Goal: Register for event/course

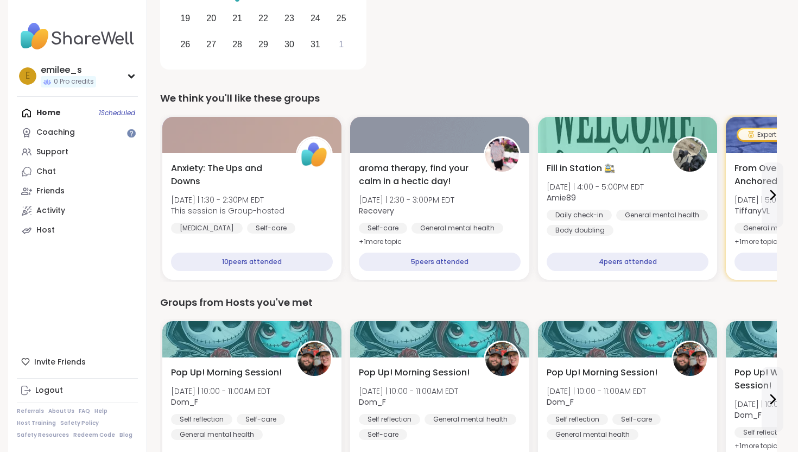
scroll to position [270, 0]
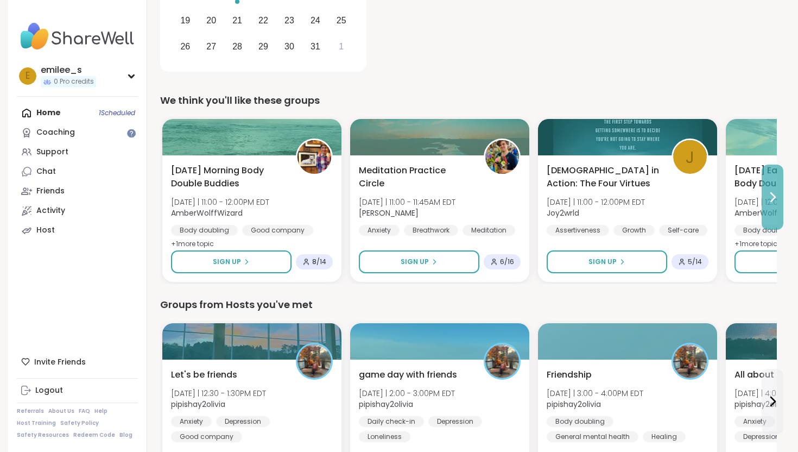
click at [766, 201] on icon at bounding box center [772, 197] width 13 height 13
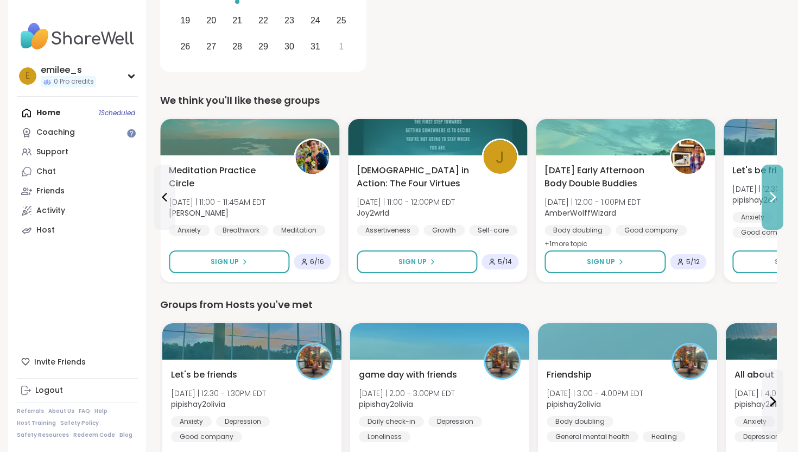
click at [767, 201] on icon at bounding box center [772, 197] width 13 height 13
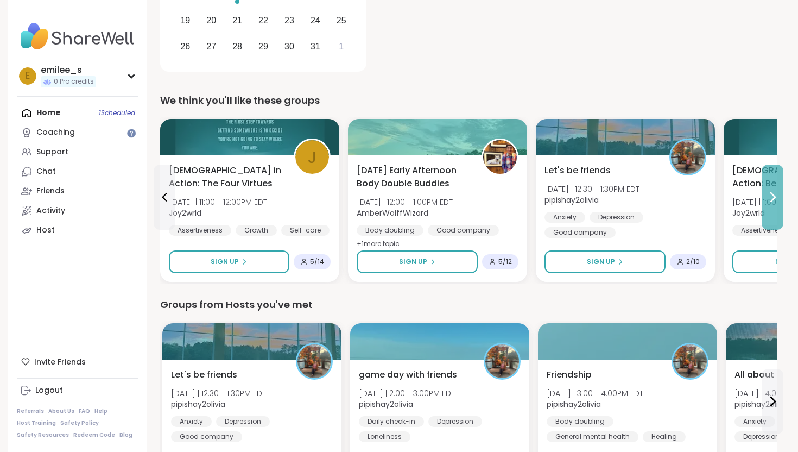
click at [773, 201] on icon at bounding box center [772, 197] width 13 height 13
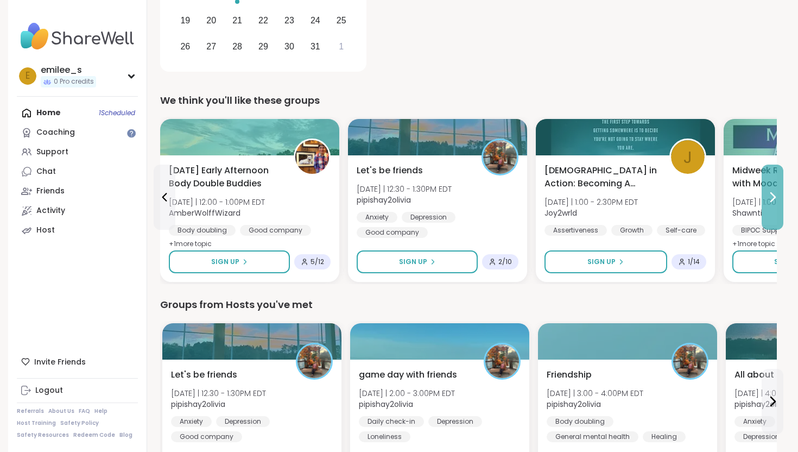
click at [773, 201] on icon at bounding box center [772, 197] width 13 height 13
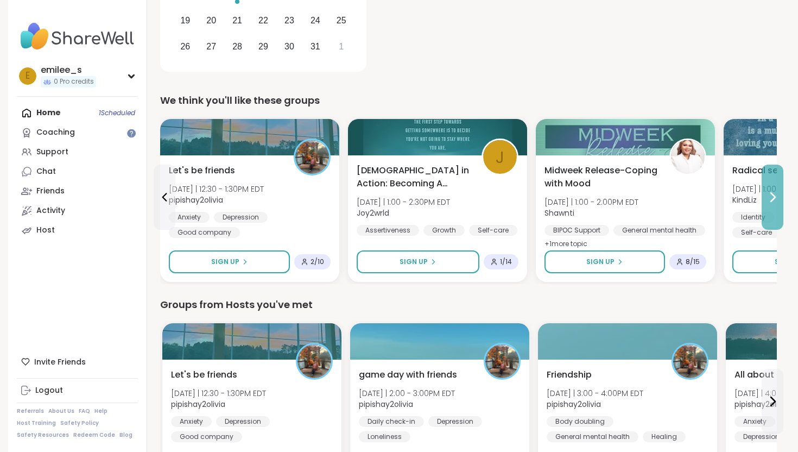
click at [773, 201] on icon at bounding box center [772, 197] width 13 height 13
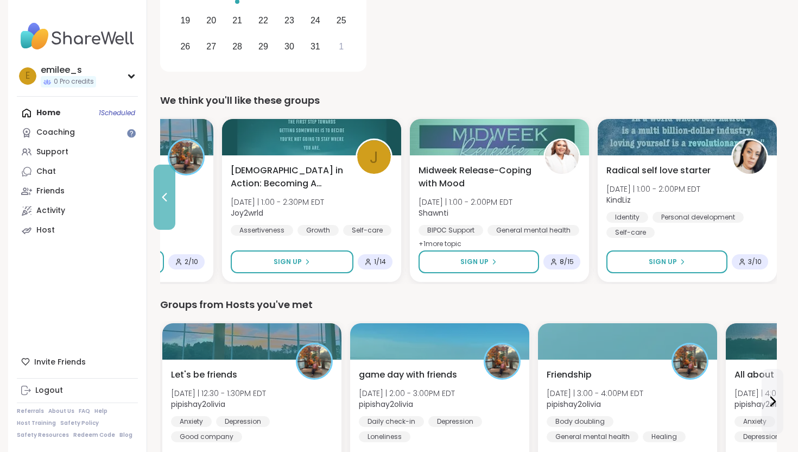
click at [167, 195] on icon at bounding box center [164, 197] width 13 height 13
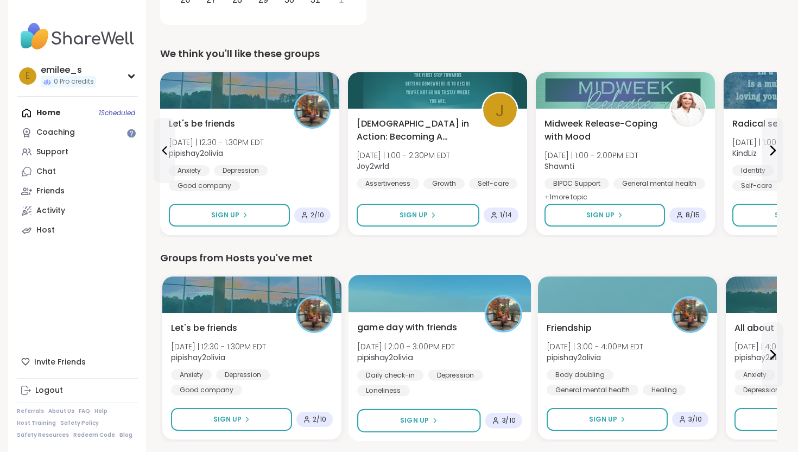
scroll to position [319, 0]
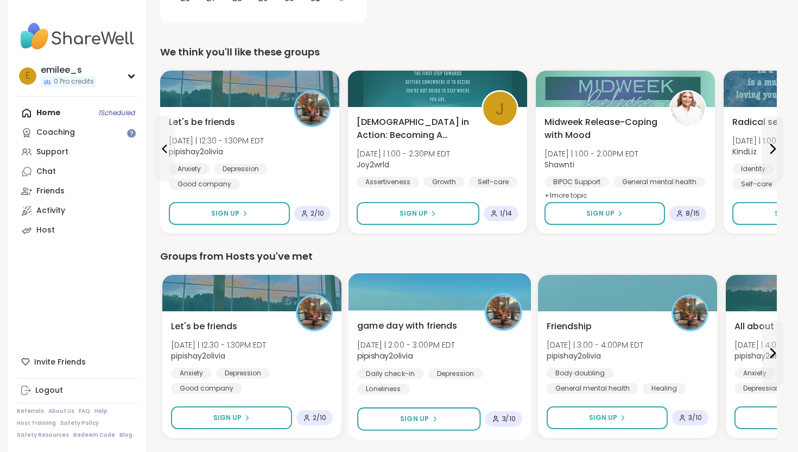
click at [395, 347] on span "[DATE] | 2:00 - 3:00PM EDT" at bounding box center [406, 344] width 98 height 11
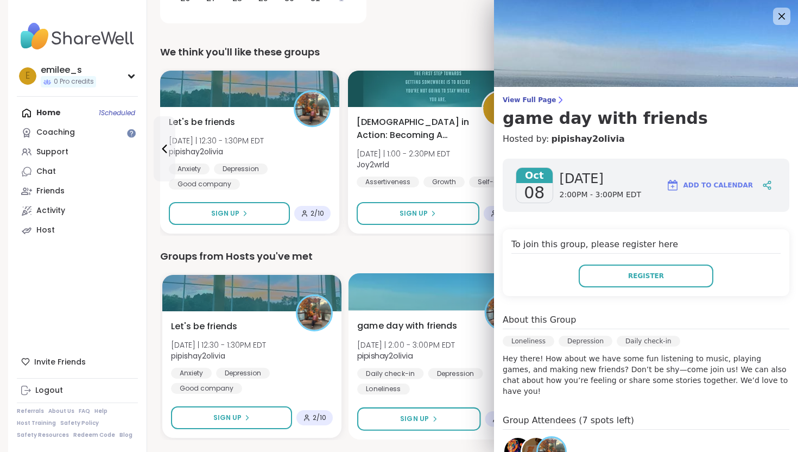
click at [467, 347] on div "game day with friends Wed 10/8 | 2:00 - 3:00PM EDT pipishay2olivia Daily check-…" at bounding box center [439, 356] width 165 height 75
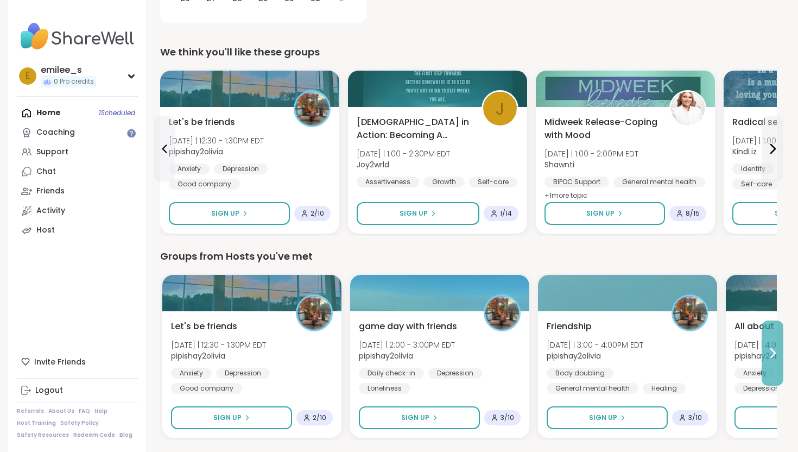
click at [768, 359] on button at bounding box center [773, 352] width 22 height 65
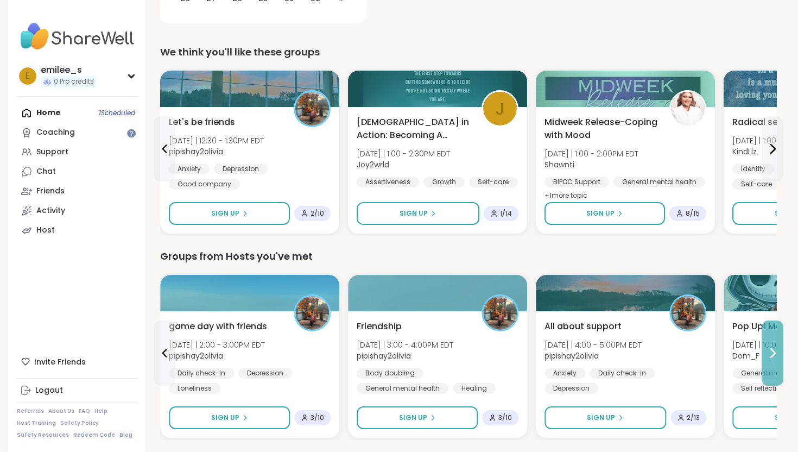
click at [777, 355] on icon at bounding box center [772, 352] width 13 height 13
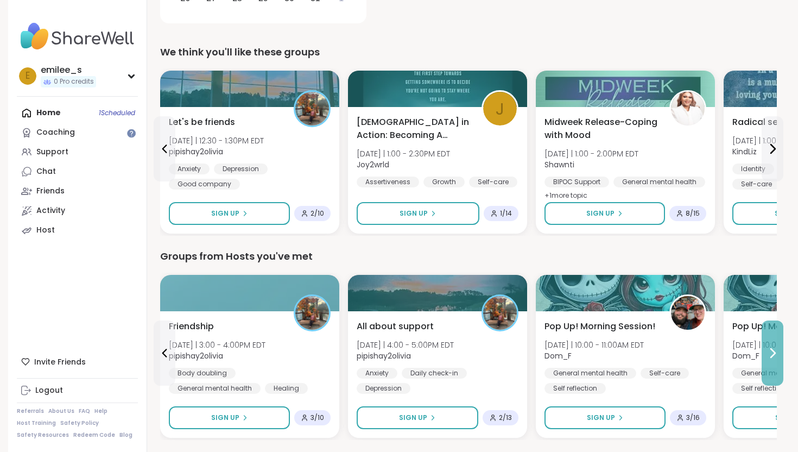
click at [777, 355] on icon at bounding box center [772, 352] width 13 height 13
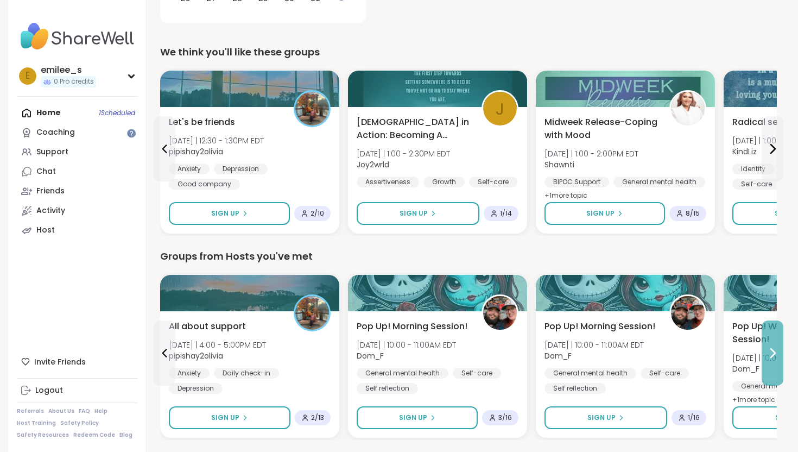
click at [777, 355] on icon at bounding box center [772, 352] width 13 height 13
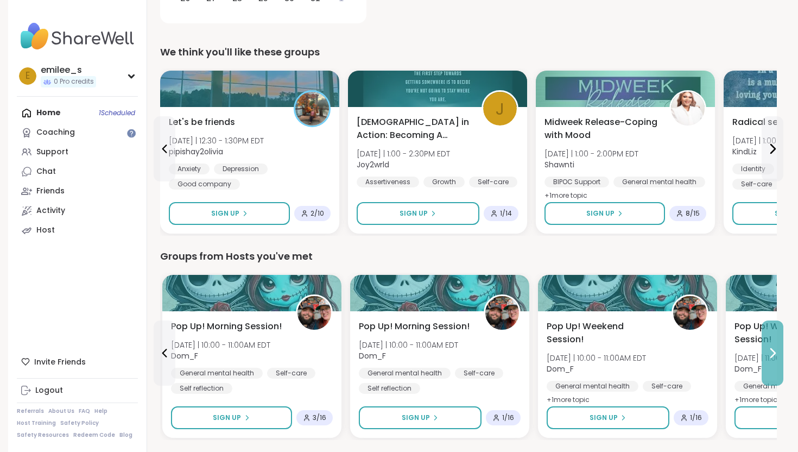
click at [777, 355] on icon at bounding box center [772, 352] width 13 height 13
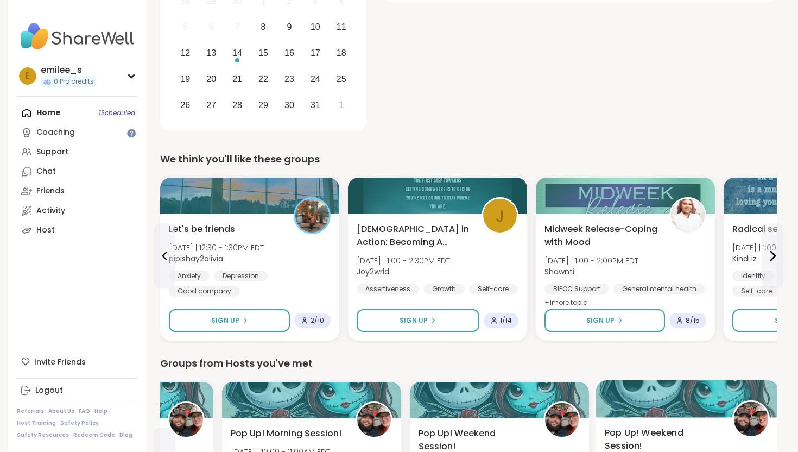
scroll to position [213, 0]
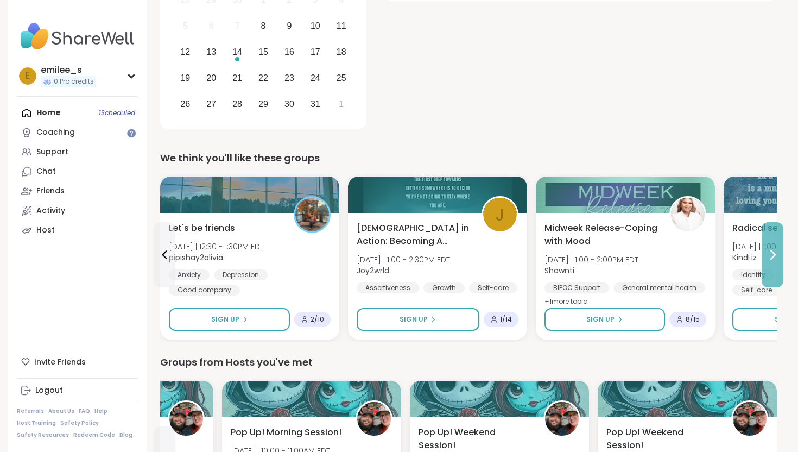
click at [773, 271] on button at bounding box center [773, 254] width 22 height 65
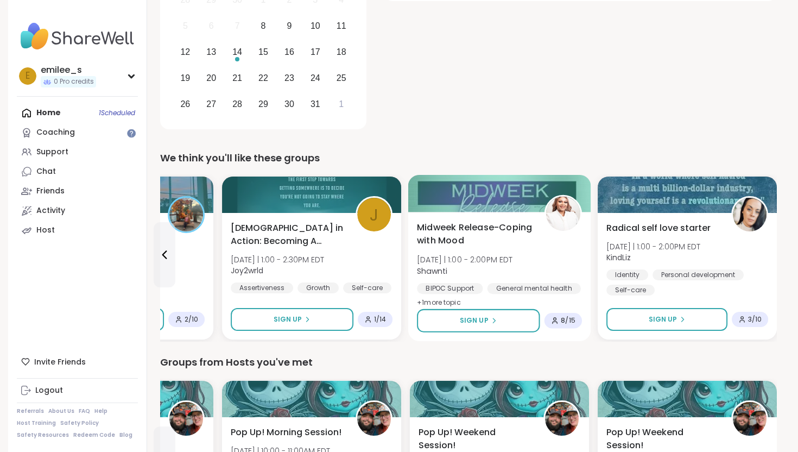
click at [458, 295] on div "BIPOC Support General mental health Self-care" at bounding box center [499, 296] width 165 height 27
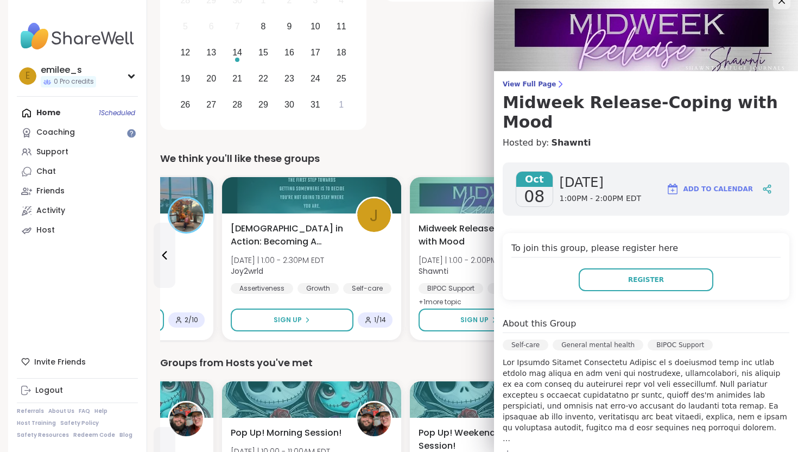
scroll to position [15, 0]
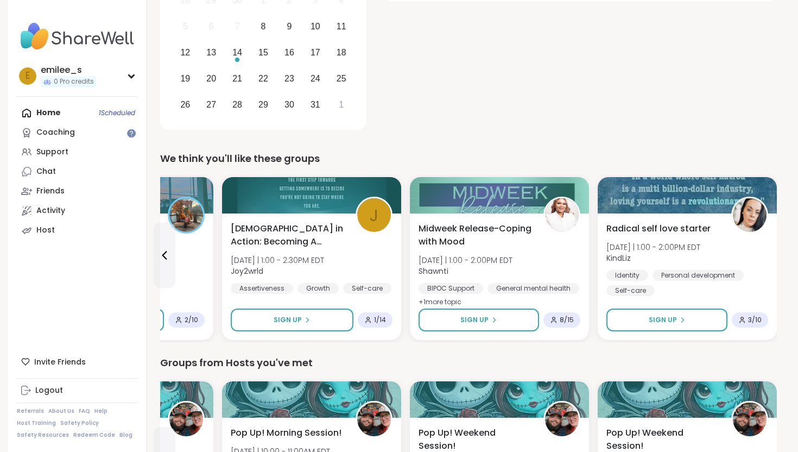
click at [390, 129] on div "14 Oct Cognitive Behavioral Coaching: Shifting Self-Talk 6:00PM - 7:00PM EDT" at bounding box center [580, 38] width 393 height 189
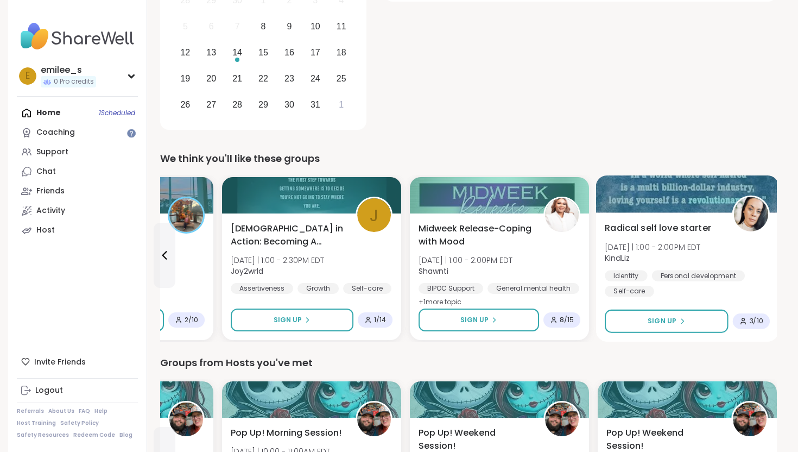
click at [680, 233] on span "Radical self love starter" at bounding box center [658, 227] width 106 height 13
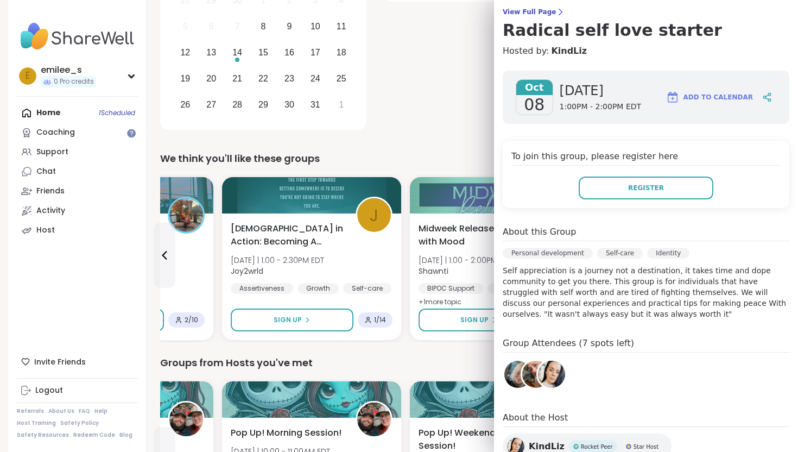
scroll to position [92, 0]
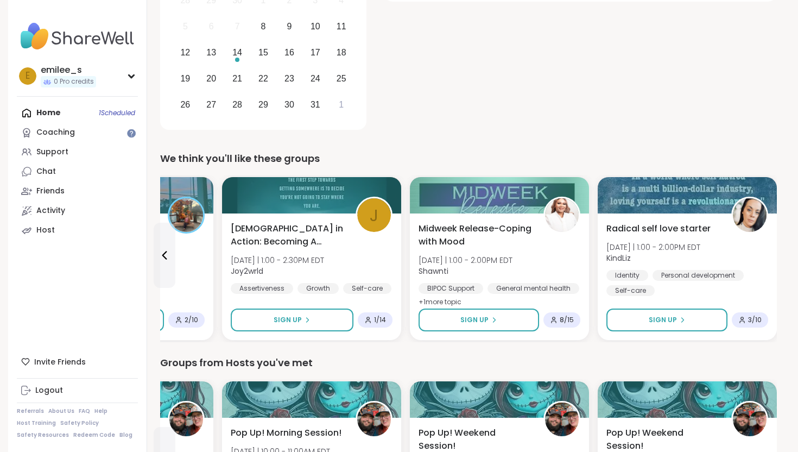
click at [438, 356] on div "Groups from Hosts you've met" at bounding box center [468, 362] width 617 height 15
click at [160, 256] on icon at bounding box center [164, 255] width 13 height 13
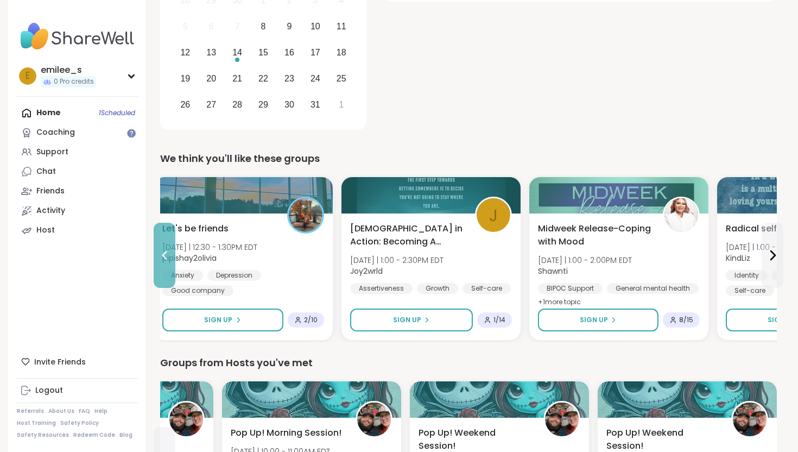
click at [160, 256] on icon at bounding box center [164, 255] width 13 height 13
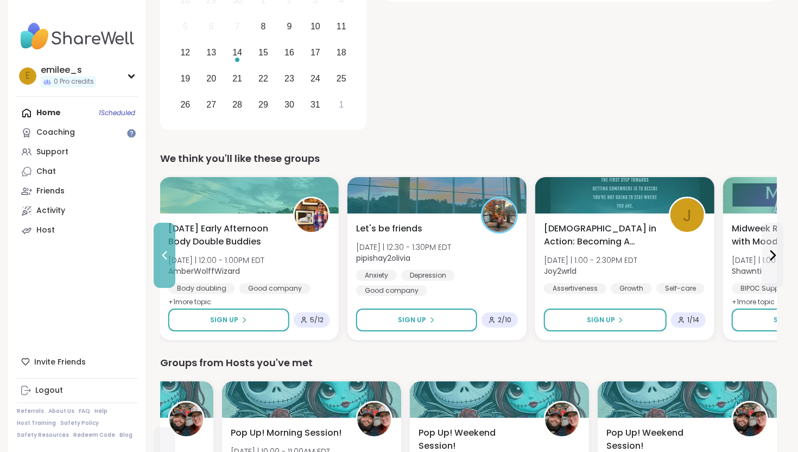
click at [160, 256] on icon at bounding box center [164, 255] width 13 height 13
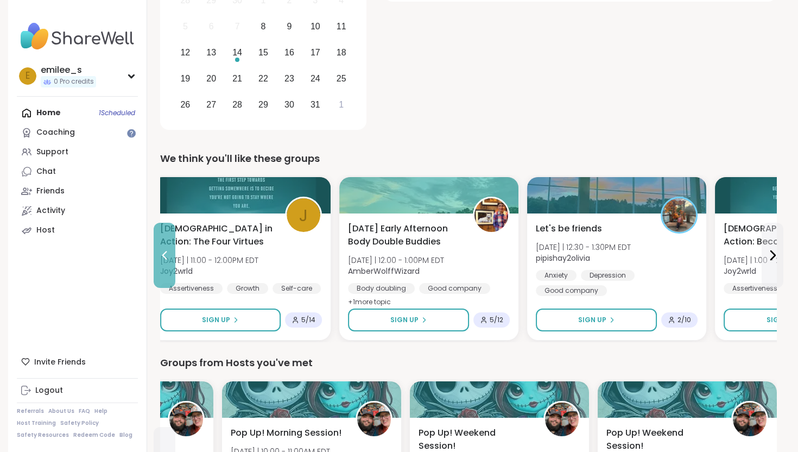
click at [160, 256] on icon at bounding box center [164, 255] width 13 height 13
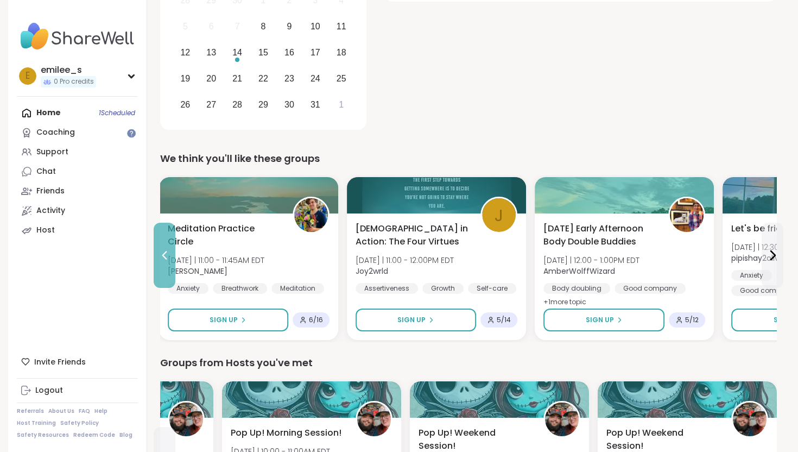
click at [160, 256] on icon at bounding box center [164, 255] width 13 height 13
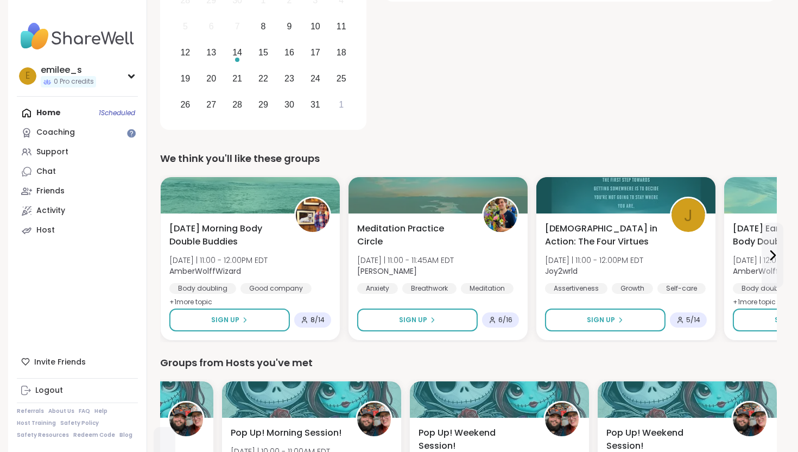
click at [161, 256] on div "Wednesday Morning Body Double Buddies Wed 10/8 | 11:00 - 12:00PM EDT AmberWolff…" at bounding box center [250, 276] width 179 height 126
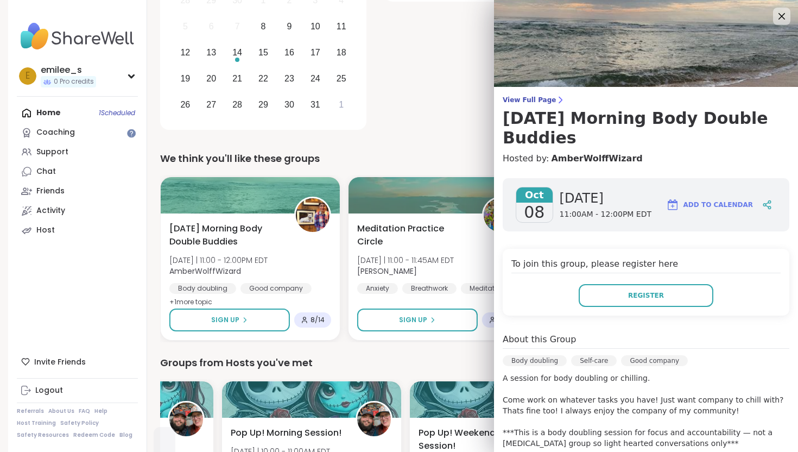
click at [332, 372] on div "Groups from Hosts you've met Let's be friends Wed 10/8 | 12:30 - 1:30PM EDT pip…" at bounding box center [468, 450] width 617 height 191
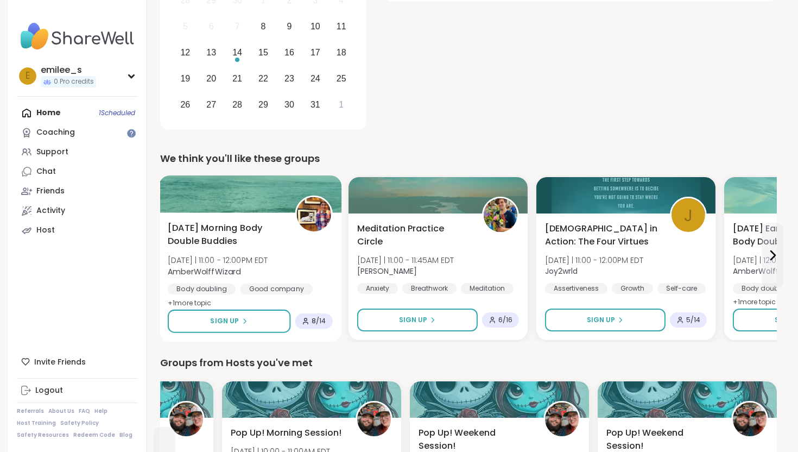
click at [213, 298] on div "Wednesday Morning Body Double Buddies Wed 10/8 | 11:00 - 12:00PM EDT AmberWolff…" at bounding box center [250, 276] width 183 height 129
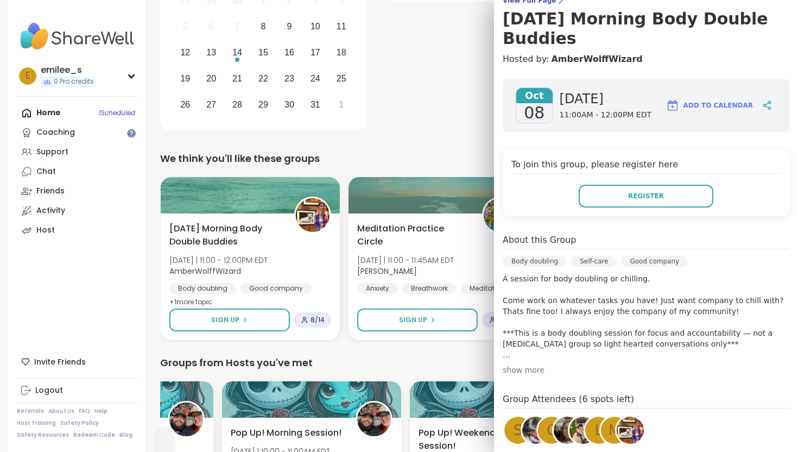
scroll to position [105, 0]
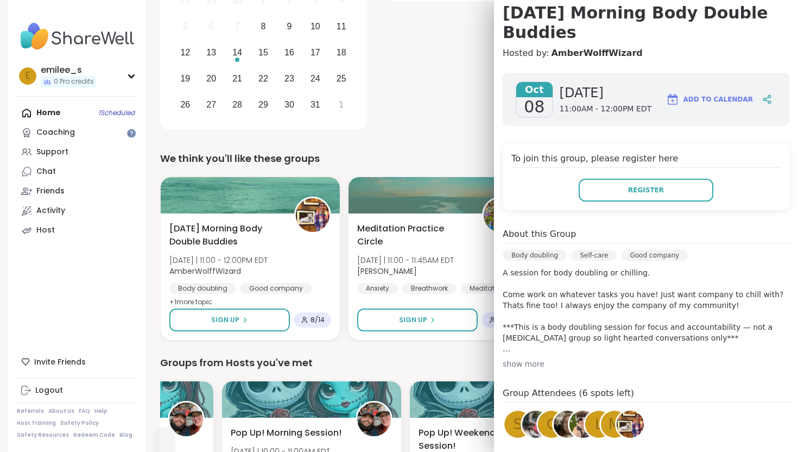
click at [527, 364] on div "show more" at bounding box center [646, 363] width 287 height 11
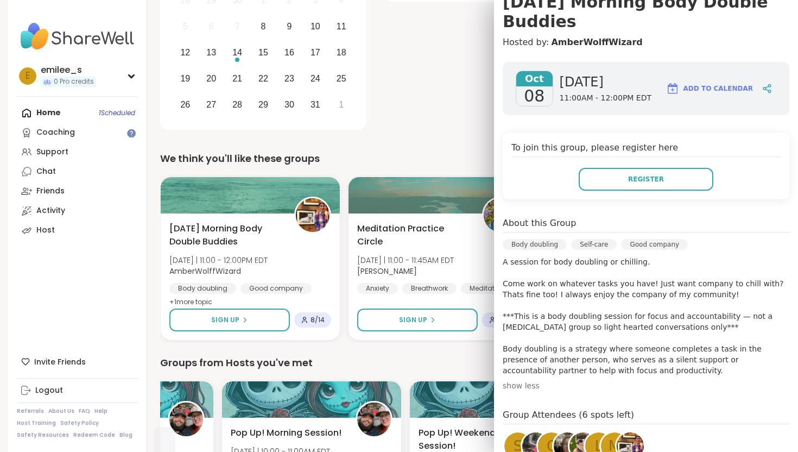
scroll to position [119, 0]
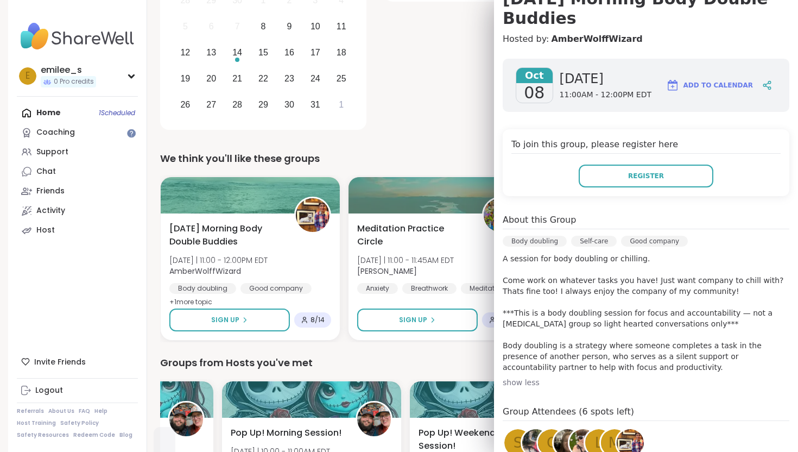
click at [461, 365] on div "Groups from Hosts you've met" at bounding box center [468, 362] width 617 height 15
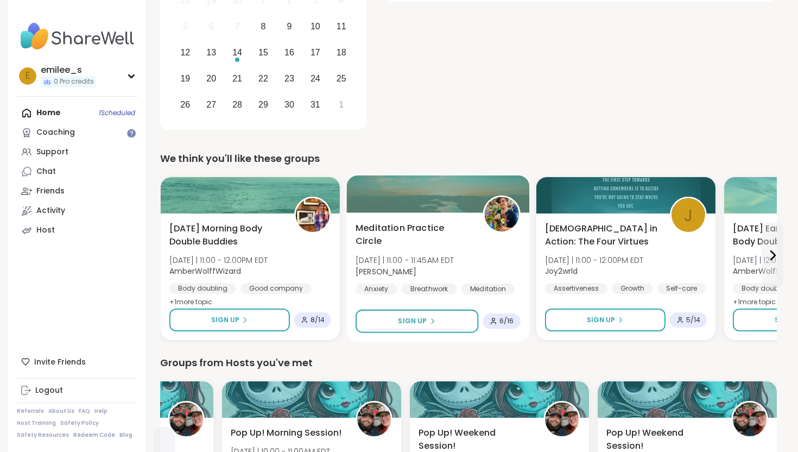
click at [427, 265] on span "Nicholas" at bounding box center [405, 270] width 99 height 11
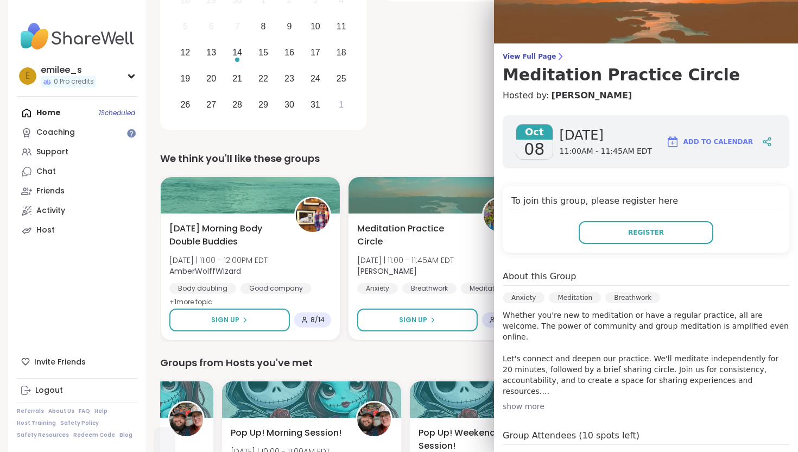
scroll to position [50, 0]
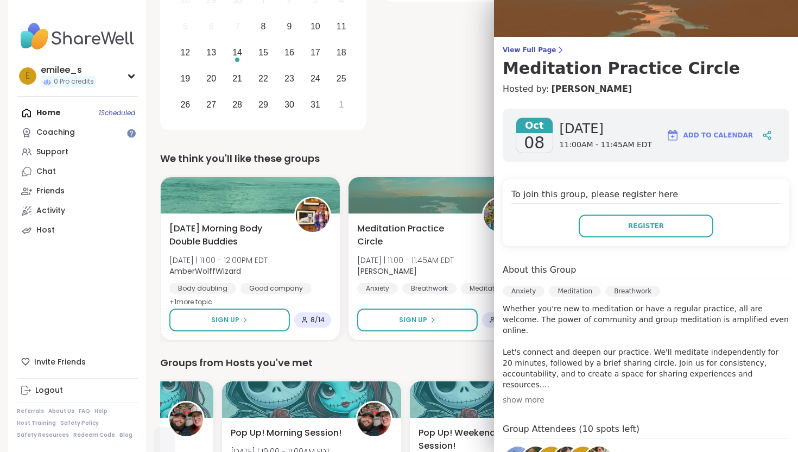
click at [465, 372] on div "Groups from Hosts you've met Let's be friends Wed 10/8 | 12:30 - 1:30PM EDT pip…" at bounding box center [468, 450] width 617 height 191
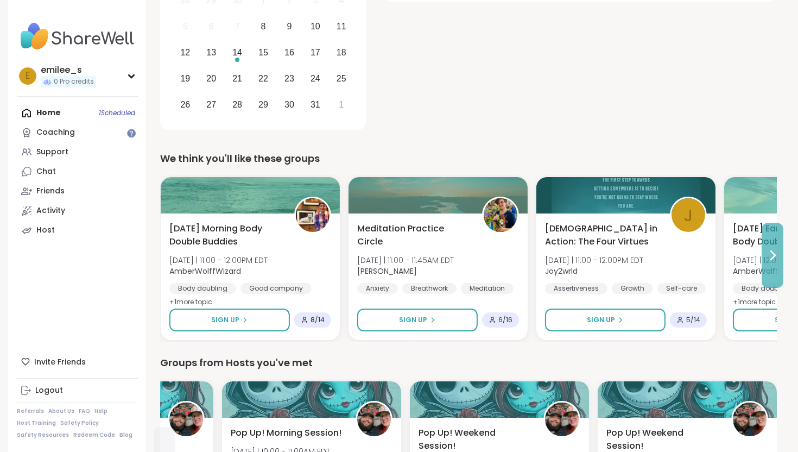
click at [775, 249] on icon at bounding box center [772, 255] width 13 height 13
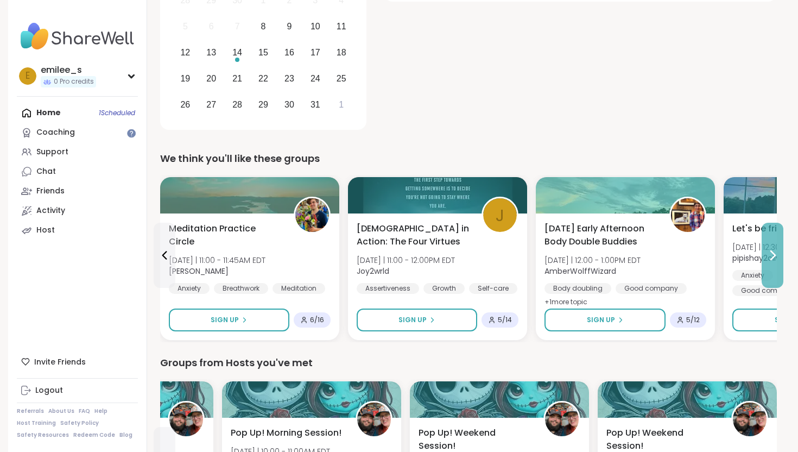
click at [770, 251] on icon at bounding box center [772, 255] width 13 height 13
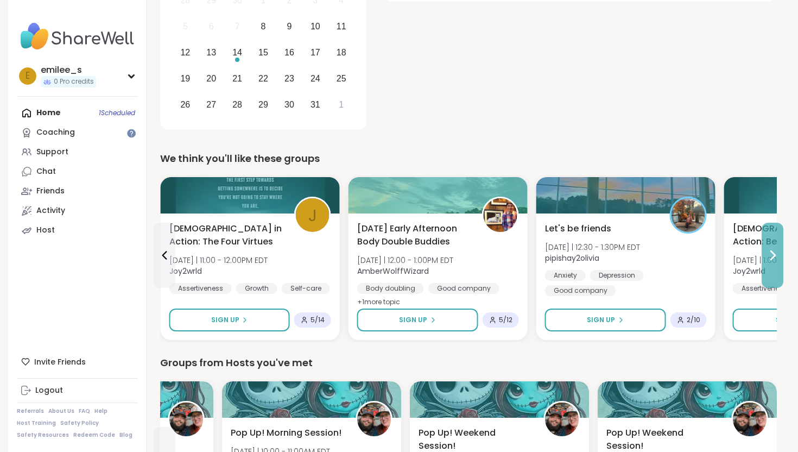
click at [770, 251] on icon at bounding box center [772, 255] width 13 height 13
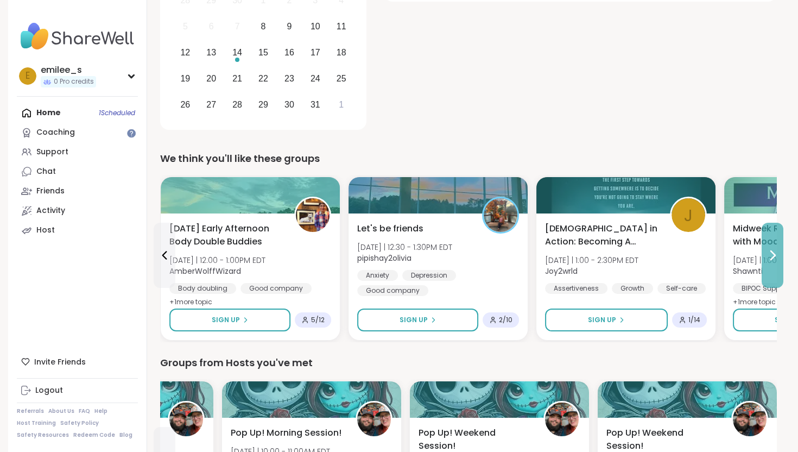
click at [770, 251] on icon at bounding box center [772, 255] width 13 height 13
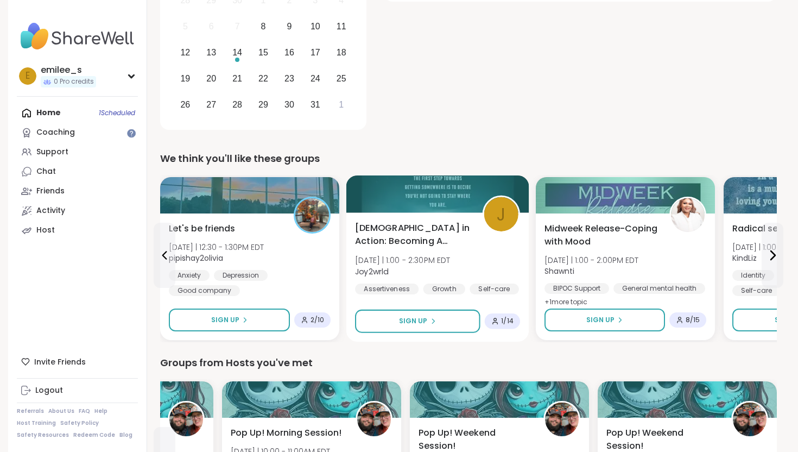
click at [424, 257] on span "[DATE] | 1:00 - 2:30PM EDT" at bounding box center [402, 260] width 95 height 11
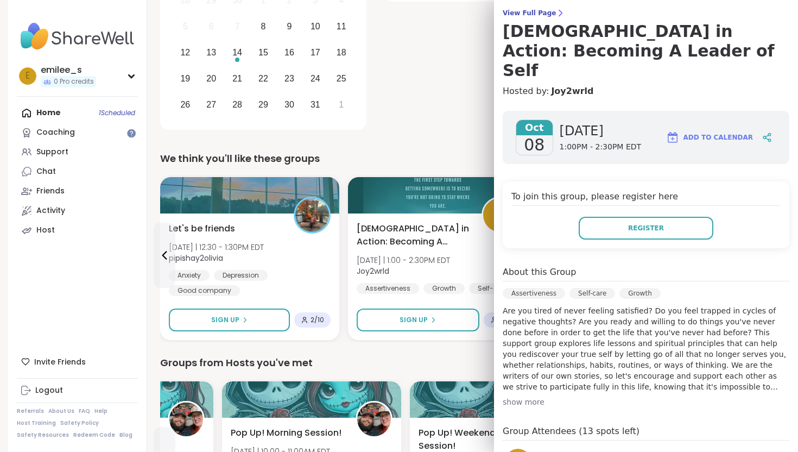
scroll to position [91, 0]
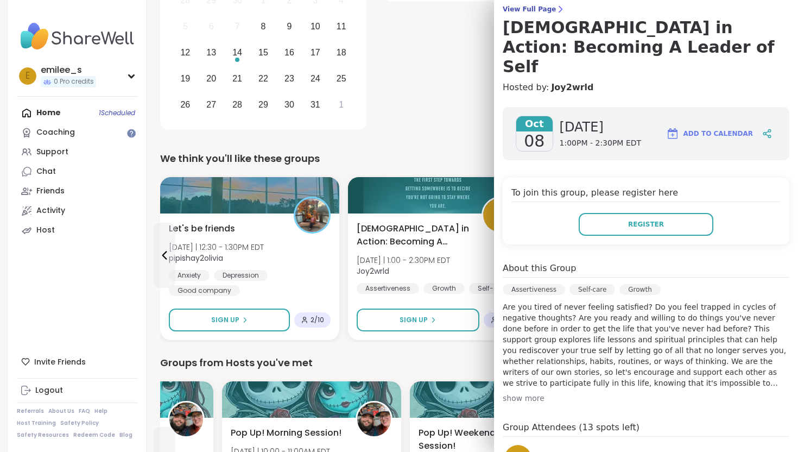
click at [448, 355] on div "Groups from Hosts you've met" at bounding box center [468, 362] width 617 height 15
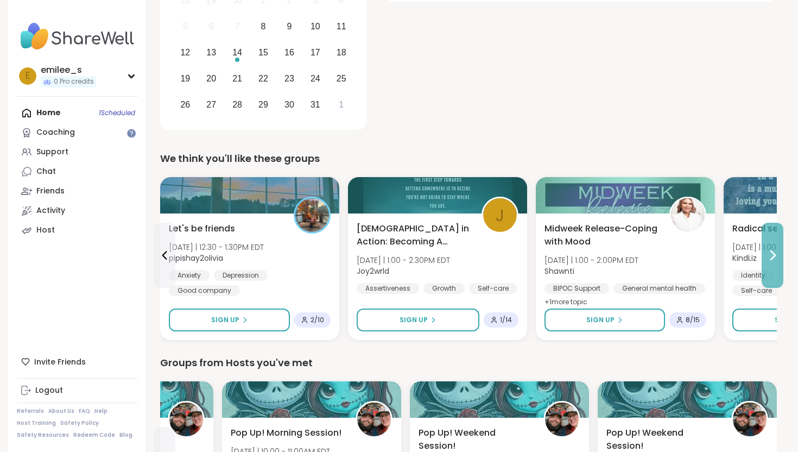
click at [773, 240] on button at bounding box center [773, 255] width 22 height 65
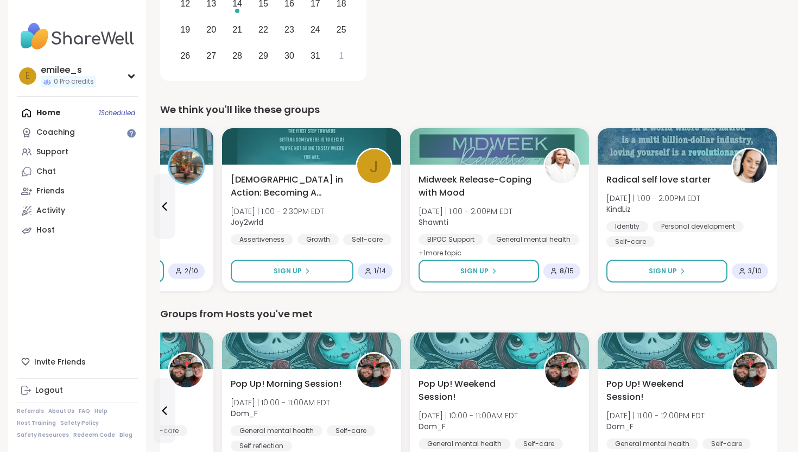
scroll to position [261, 0]
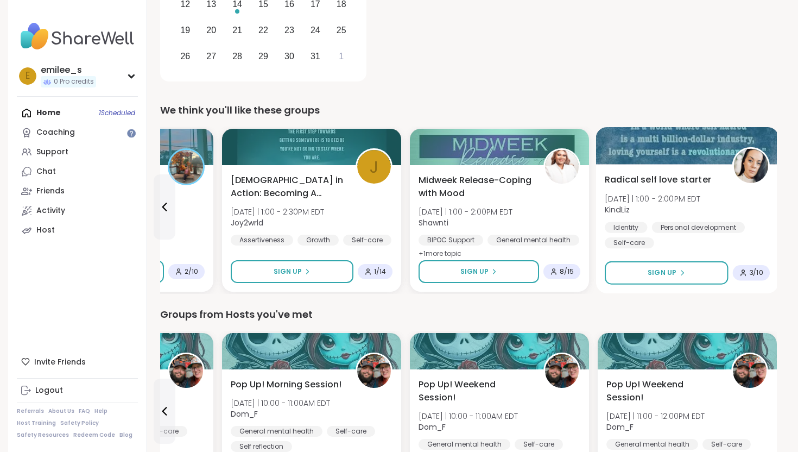
click at [672, 243] on div "Identity Personal development Self-care" at bounding box center [687, 234] width 165 height 27
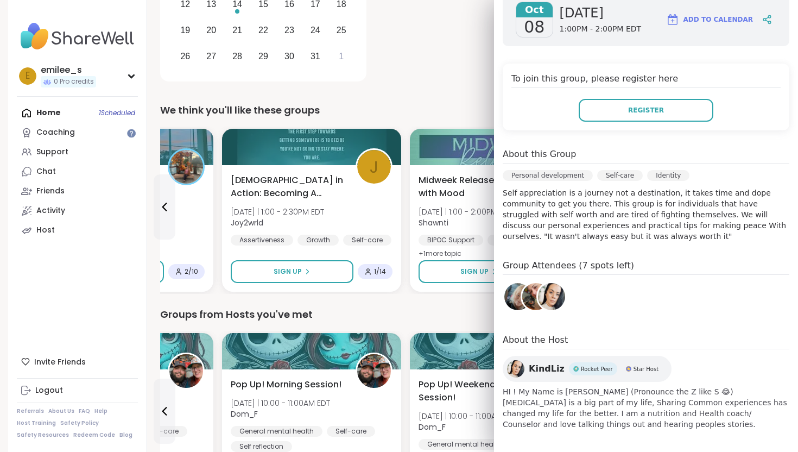
scroll to position [169, 0]
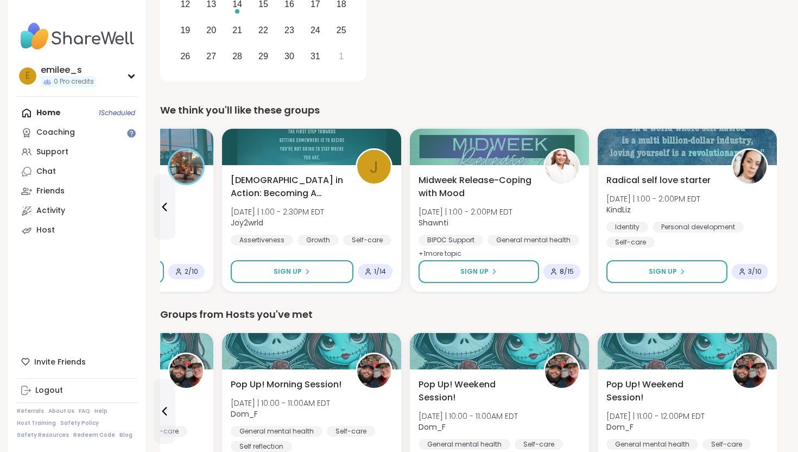
click at [437, 118] on div "We think you'll like these groups Wednesday Morning Body Double Buddies Wed 10/…" at bounding box center [468, 198] width 617 height 191
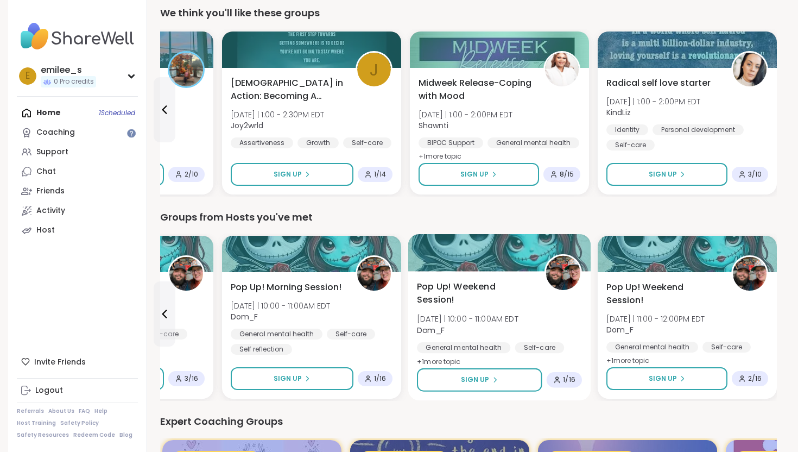
scroll to position [355, 0]
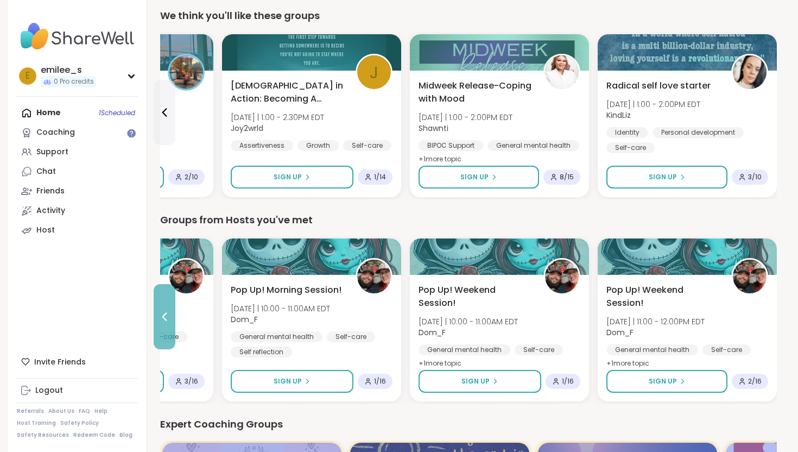
click at [162, 322] on icon at bounding box center [164, 316] width 13 height 13
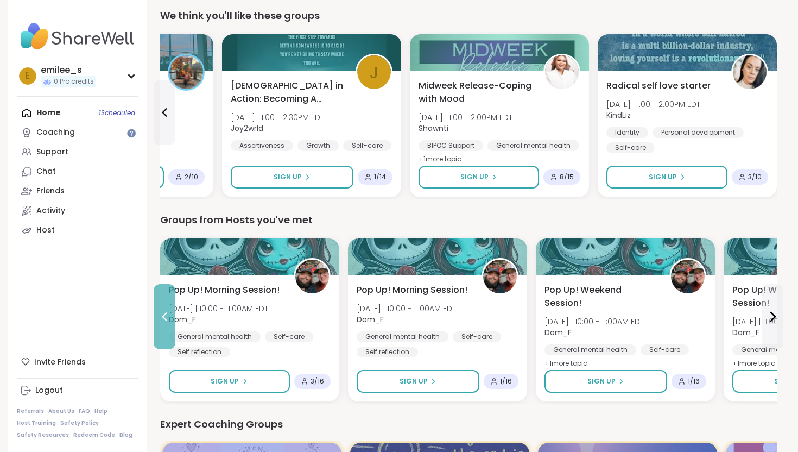
click at [162, 322] on icon at bounding box center [164, 316] width 13 height 13
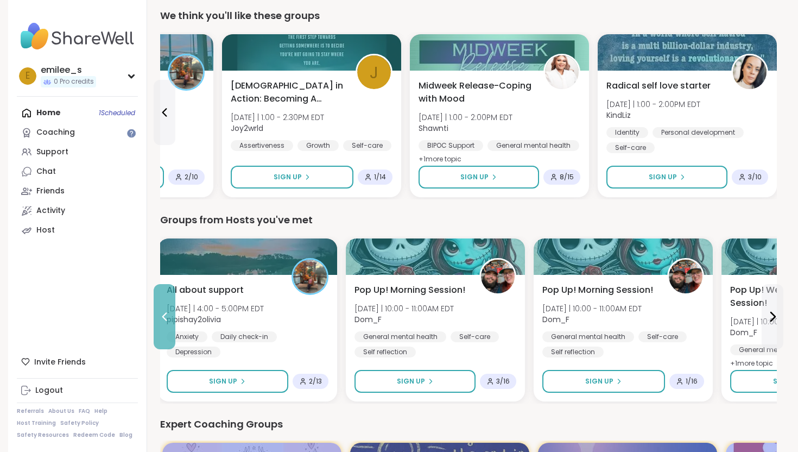
click at [162, 322] on icon at bounding box center [164, 316] width 13 height 13
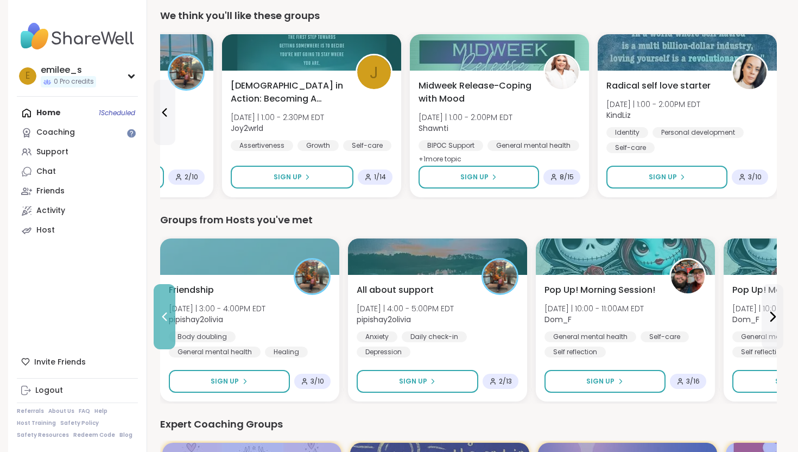
click at [162, 322] on icon at bounding box center [164, 316] width 13 height 13
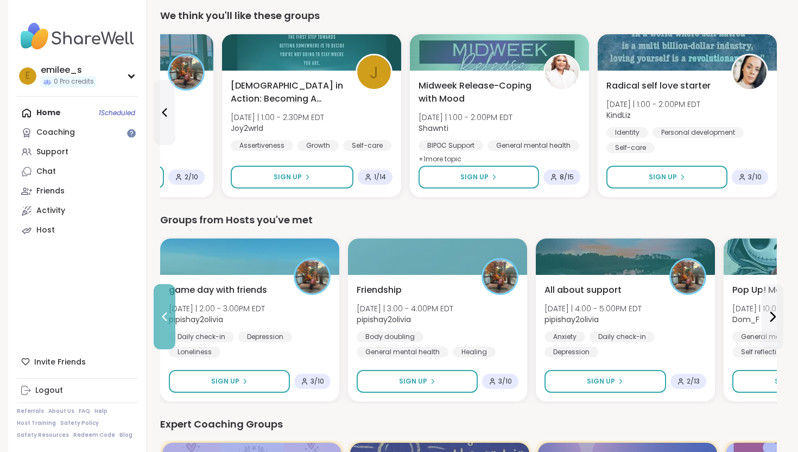
click at [169, 322] on button at bounding box center [165, 316] width 22 height 65
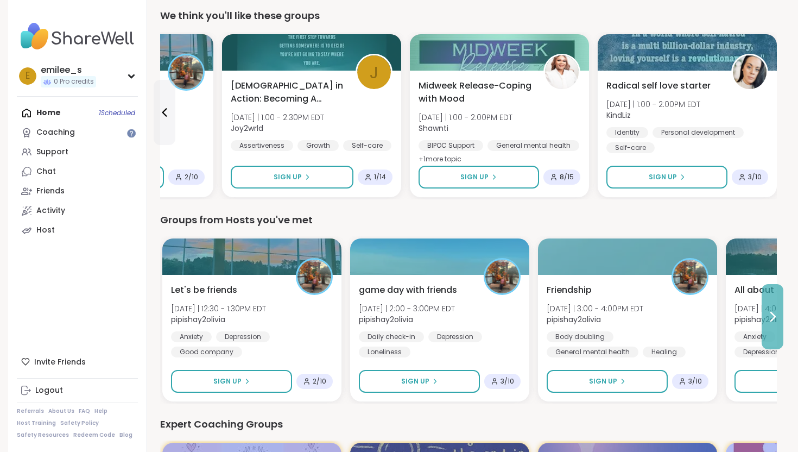
click at [777, 319] on icon at bounding box center [772, 316] width 13 height 13
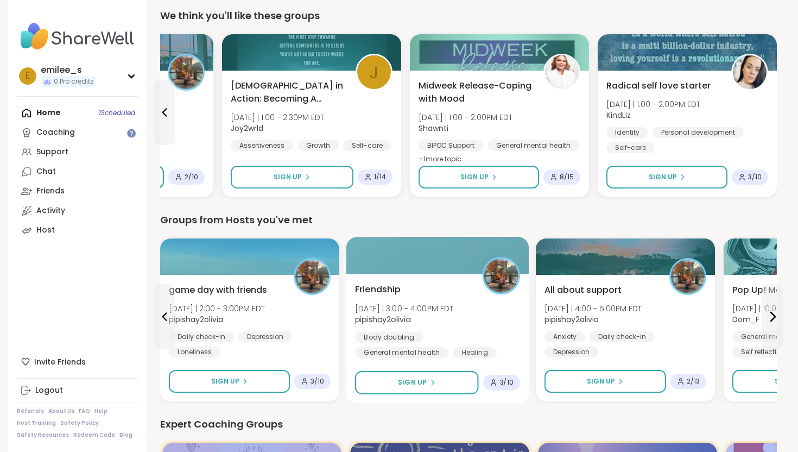
click at [419, 309] on span "[DATE] | 3:00 - 4:00PM EDT" at bounding box center [404, 307] width 99 height 11
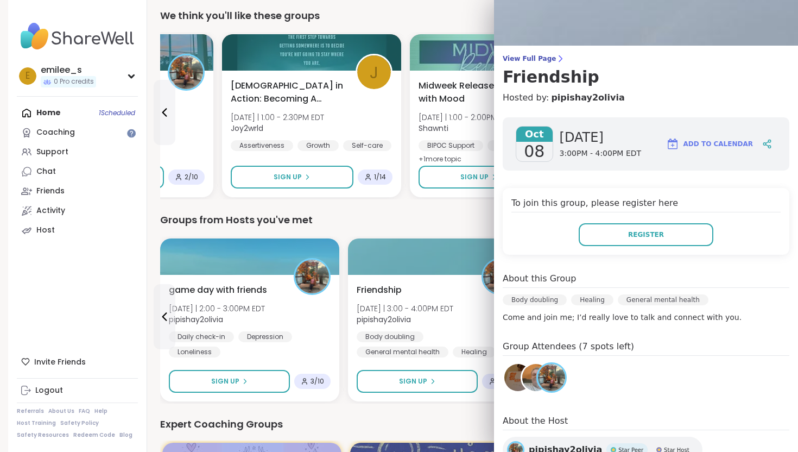
scroll to position [0, 0]
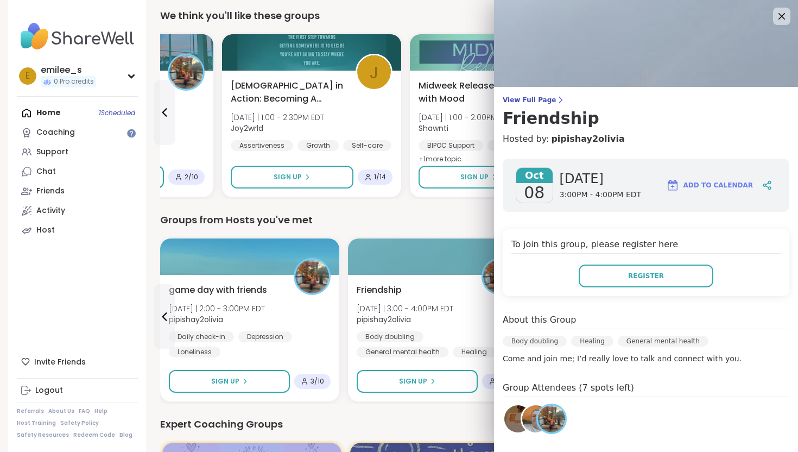
click at [466, 223] on div "Groups from Hosts you've met" at bounding box center [468, 219] width 617 height 15
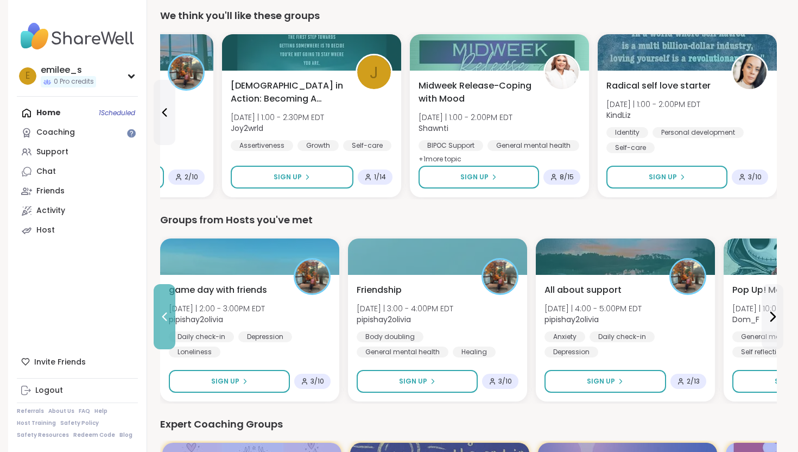
click at [163, 320] on icon at bounding box center [164, 316] width 13 height 13
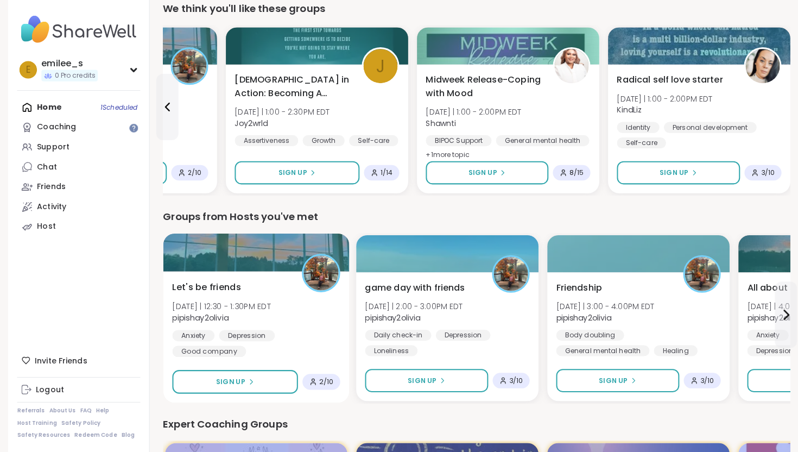
scroll to position [355, 0]
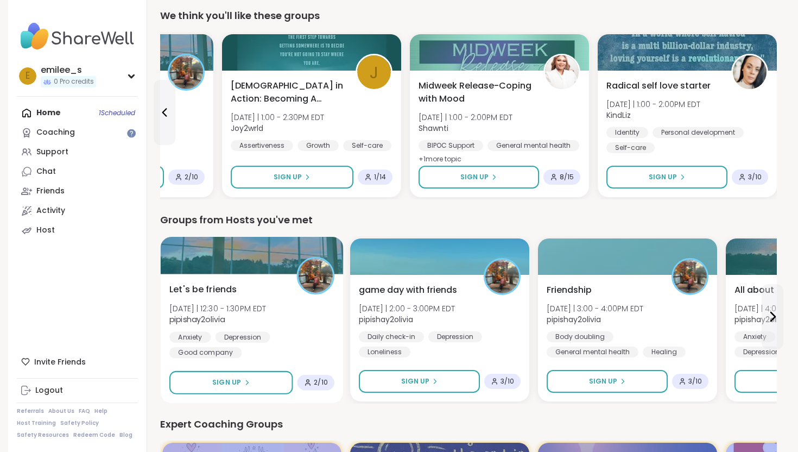
click at [237, 300] on div "Let's be friends Wed 10/8 | 12:30 - 1:30PM EDT pipishay2olivia Anxiety Depressi…" at bounding box center [251, 320] width 165 height 75
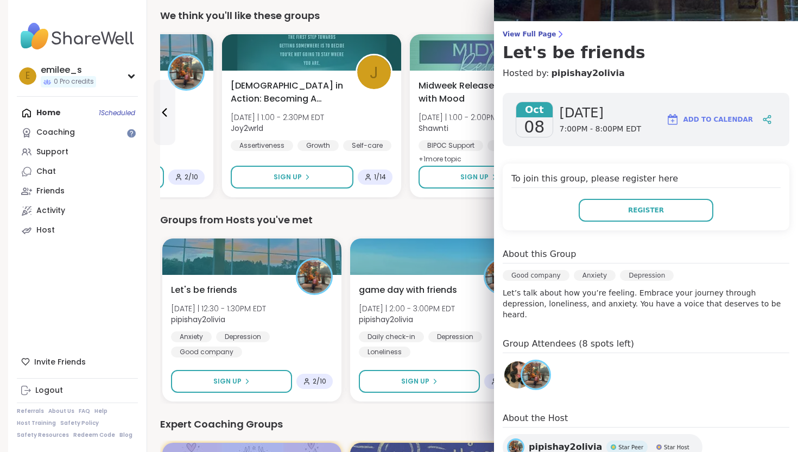
scroll to position [126, 0]
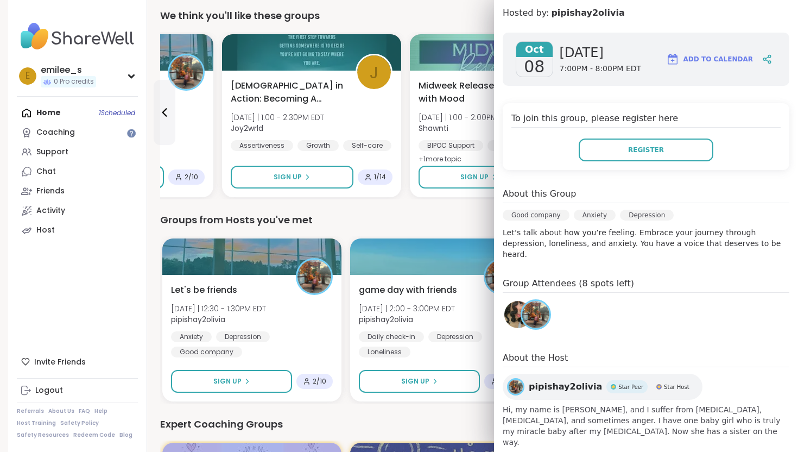
click at [435, 417] on div "Expert Coaching Groups" at bounding box center [468, 423] width 617 height 15
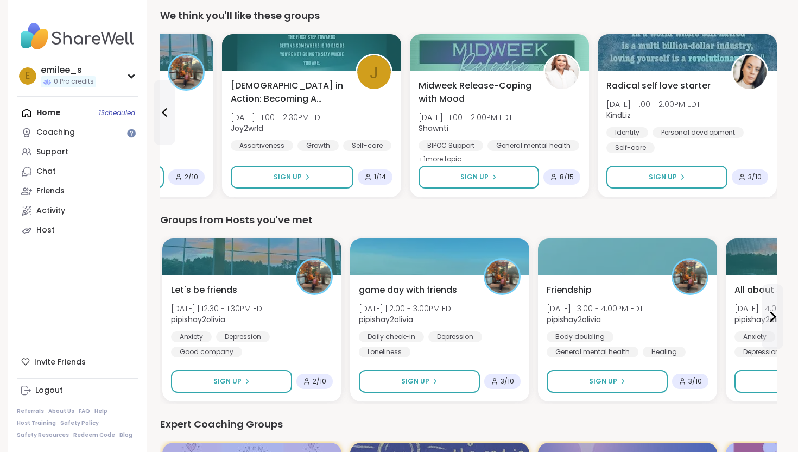
click at [776, 321] on icon at bounding box center [772, 316] width 13 height 13
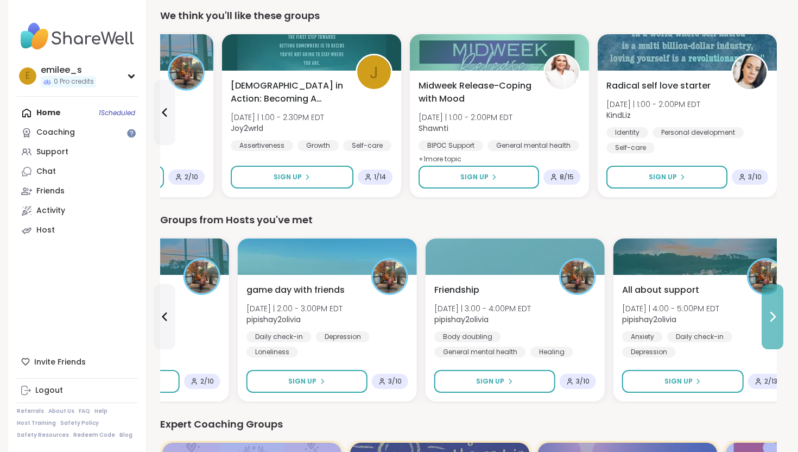
click at [776, 321] on icon at bounding box center [772, 316] width 13 height 13
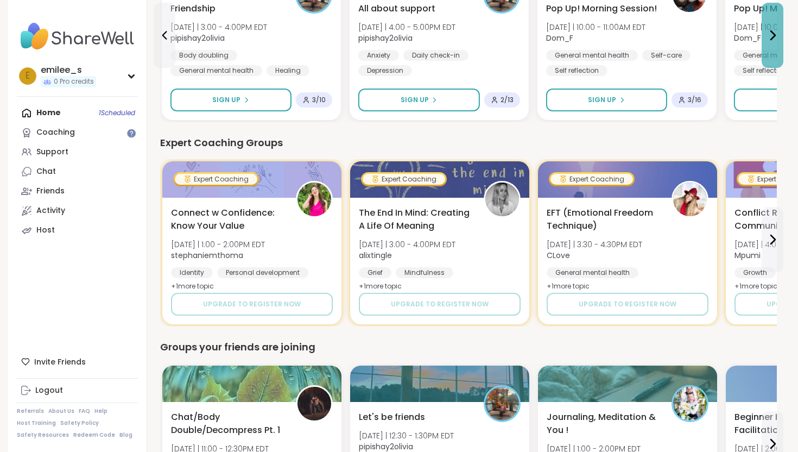
scroll to position [649, 0]
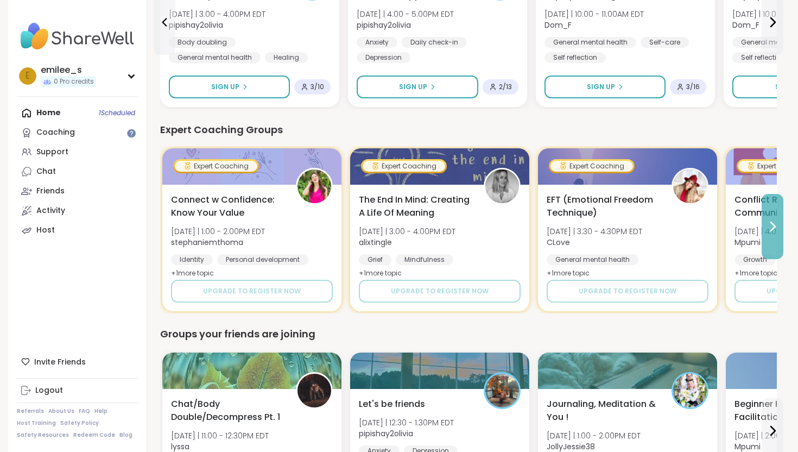
click at [777, 225] on icon at bounding box center [772, 226] width 13 height 13
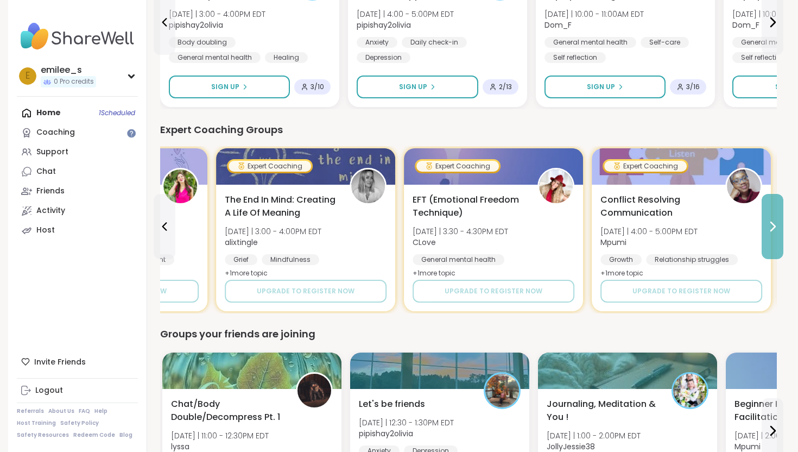
click at [777, 225] on icon at bounding box center [772, 226] width 13 height 13
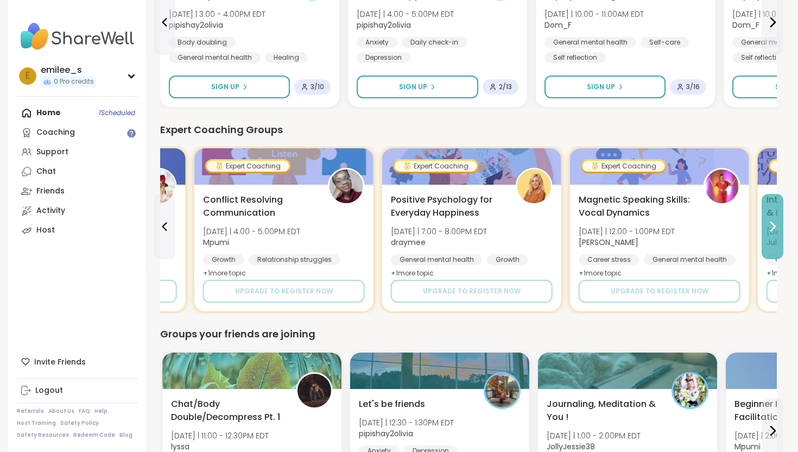
click at [777, 225] on icon at bounding box center [772, 226] width 13 height 13
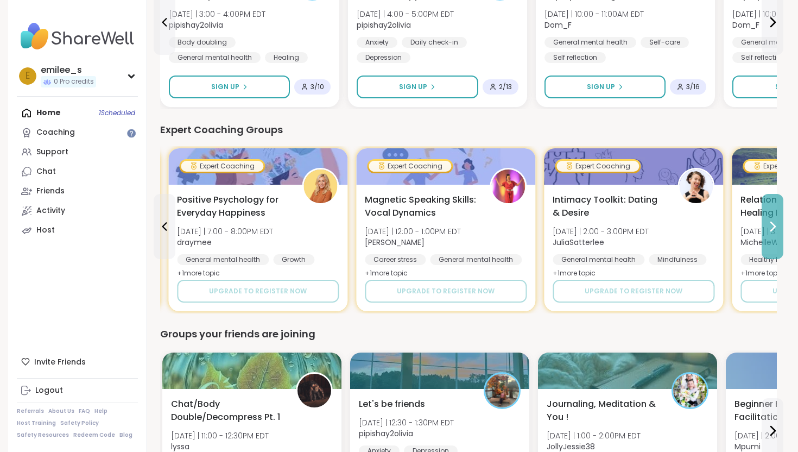
click at [777, 225] on icon at bounding box center [772, 226] width 13 height 13
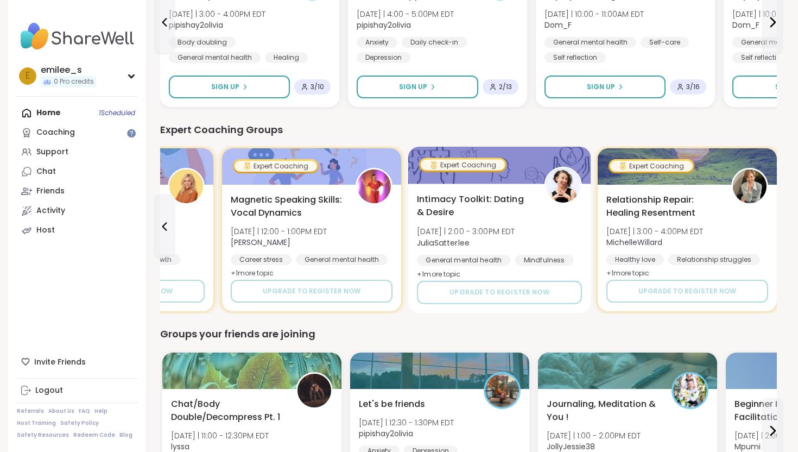
scroll to position [665, 0]
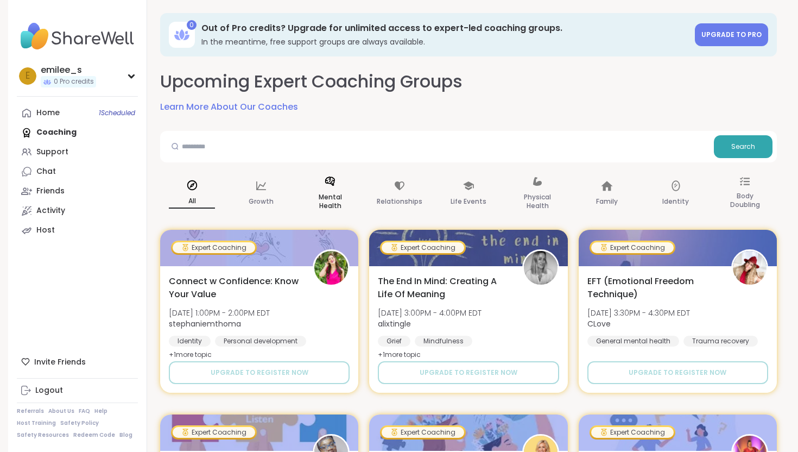
click at [332, 187] on icon at bounding box center [330, 181] width 12 height 12
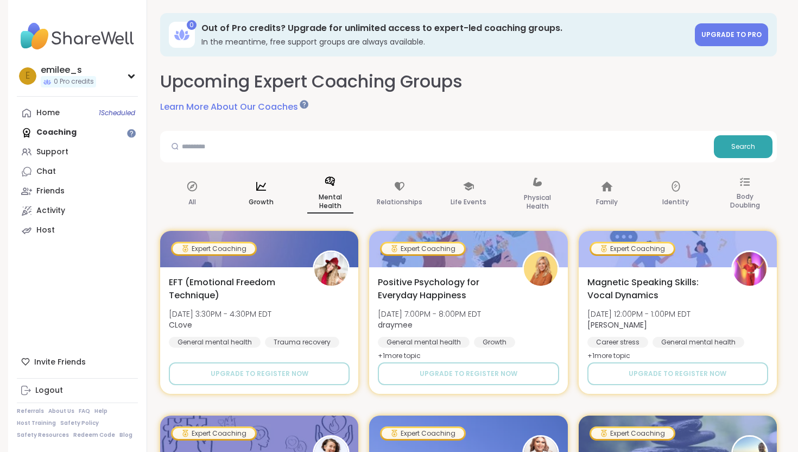
click at [270, 198] on p "Growth" at bounding box center [261, 201] width 25 height 13
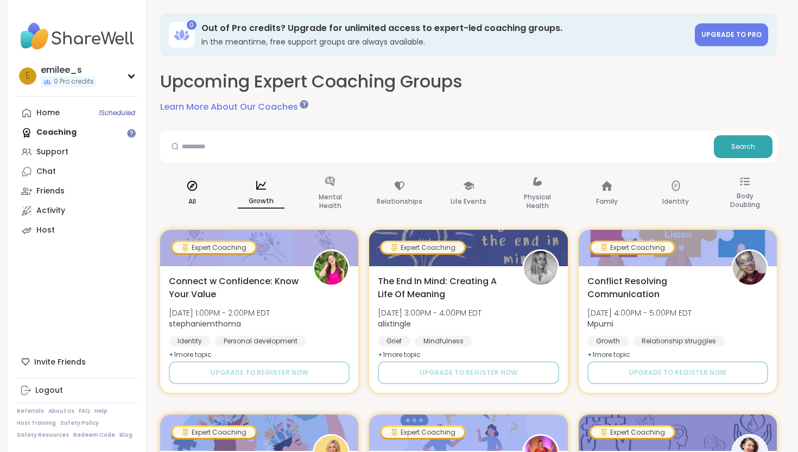
click at [187, 194] on div "All" at bounding box center [192, 194] width 64 height 54
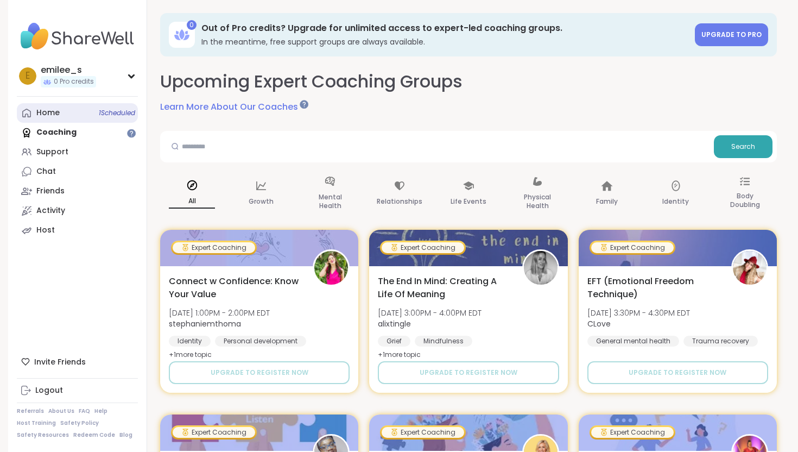
click at [83, 112] on link "Home 1 Scheduled" at bounding box center [77, 113] width 121 height 20
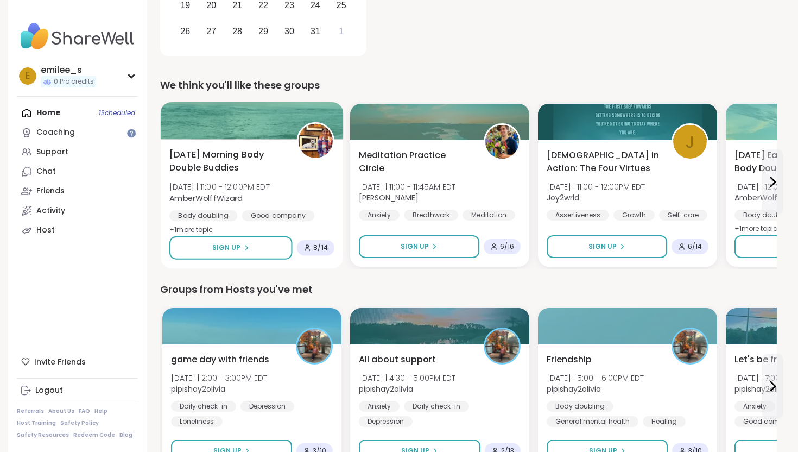
scroll to position [280, 0]
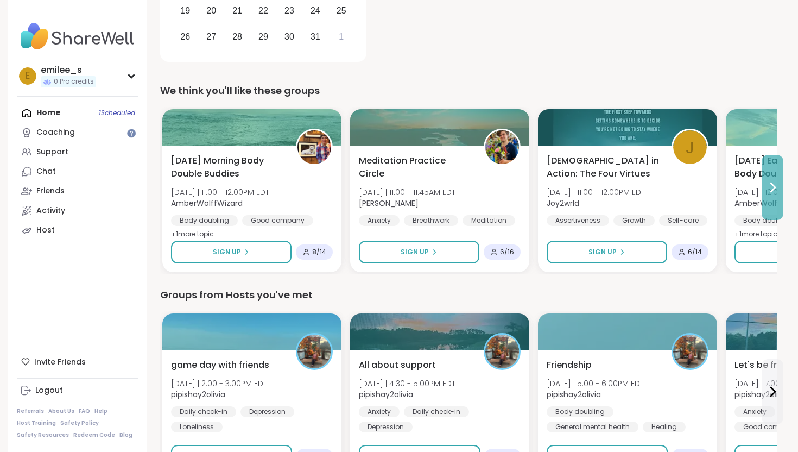
click at [782, 201] on button at bounding box center [773, 187] width 22 height 65
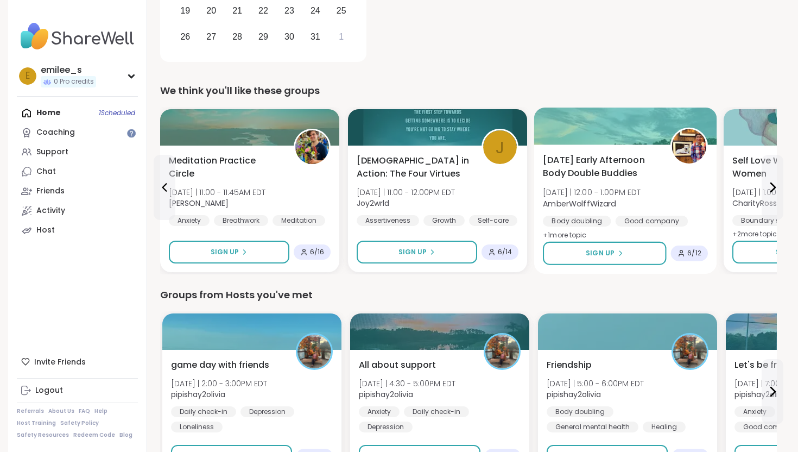
click at [579, 192] on span "[DATE] | 12:00 - 1:00PM EDT" at bounding box center [592, 192] width 98 height 11
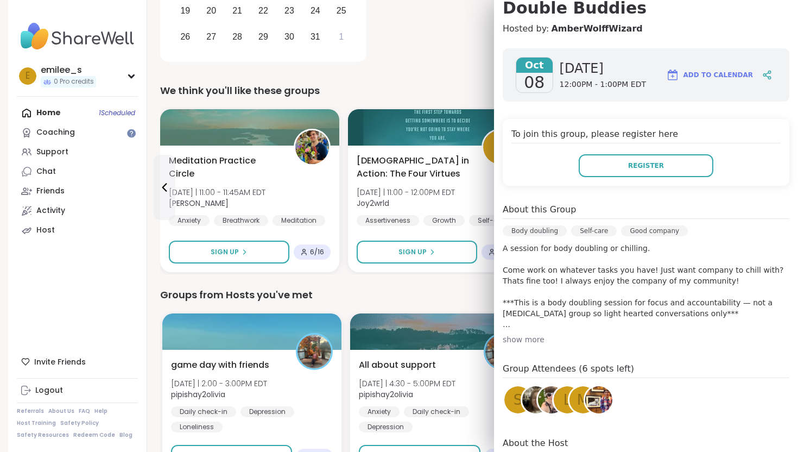
scroll to position [132, 0]
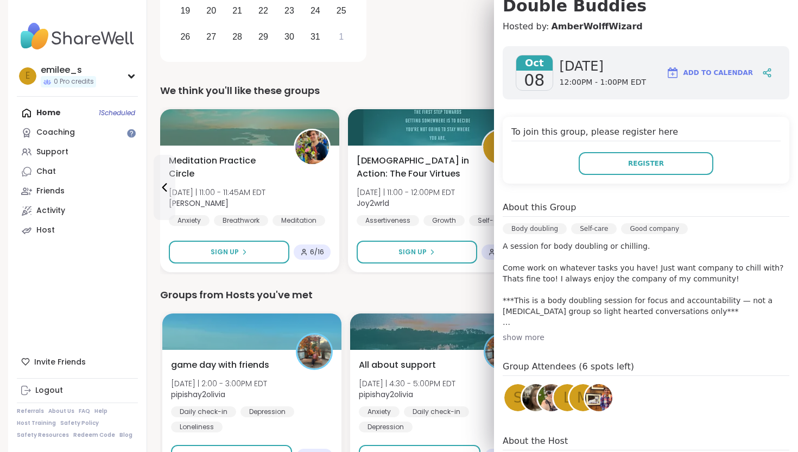
click at [356, 300] on div "Groups from Hosts you've met" at bounding box center [468, 294] width 617 height 15
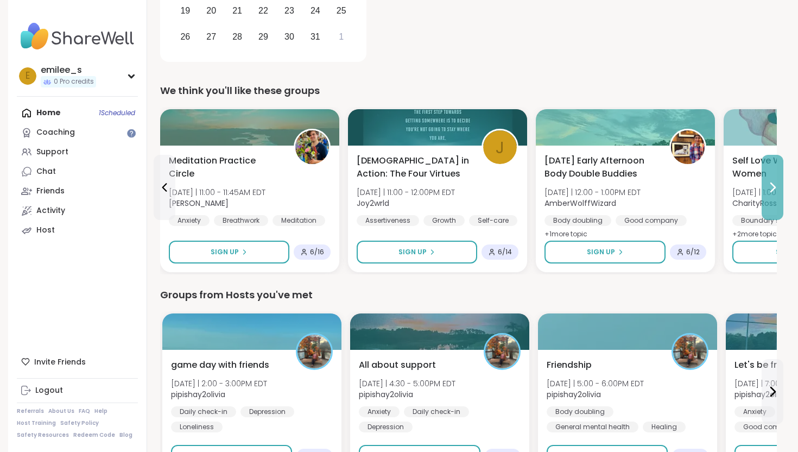
click at [771, 177] on button at bounding box center [773, 187] width 22 height 65
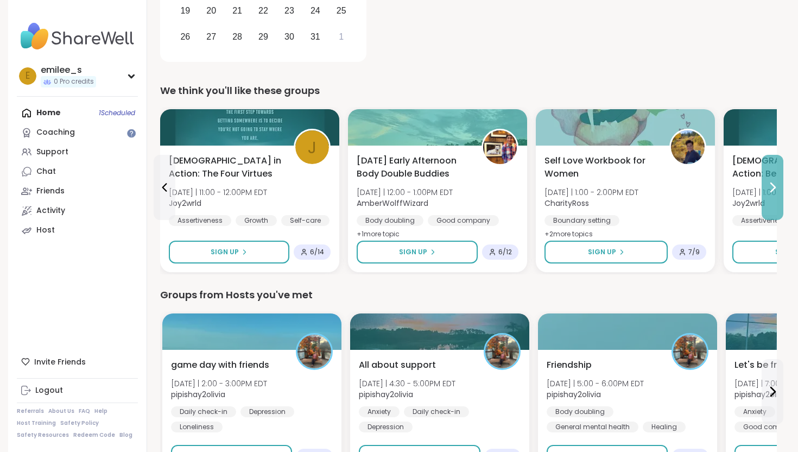
click at [771, 177] on button at bounding box center [773, 187] width 22 height 65
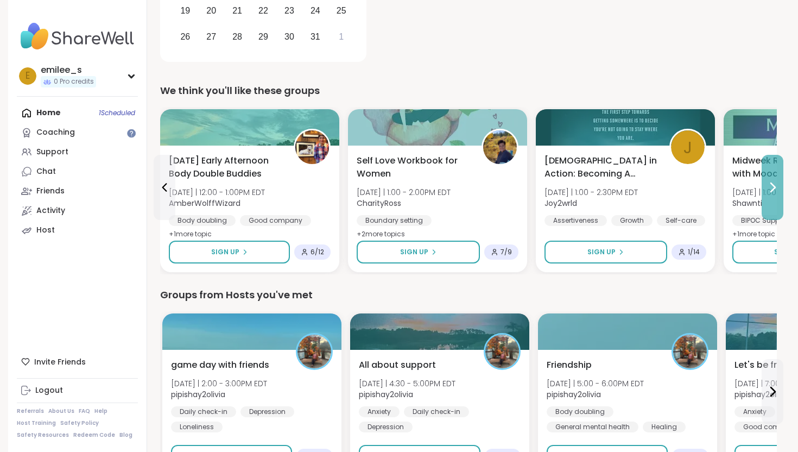
click at [771, 177] on button at bounding box center [773, 187] width 22 height 65
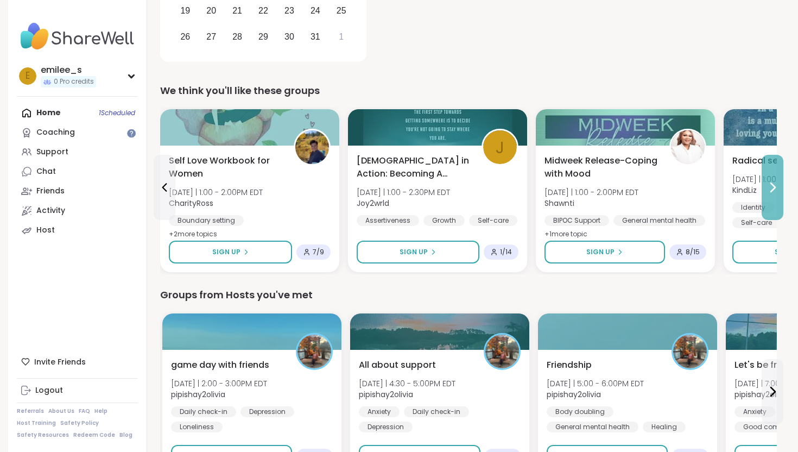
click at [771, 177] on button at bounding box center [773, 187] width 22 height 65
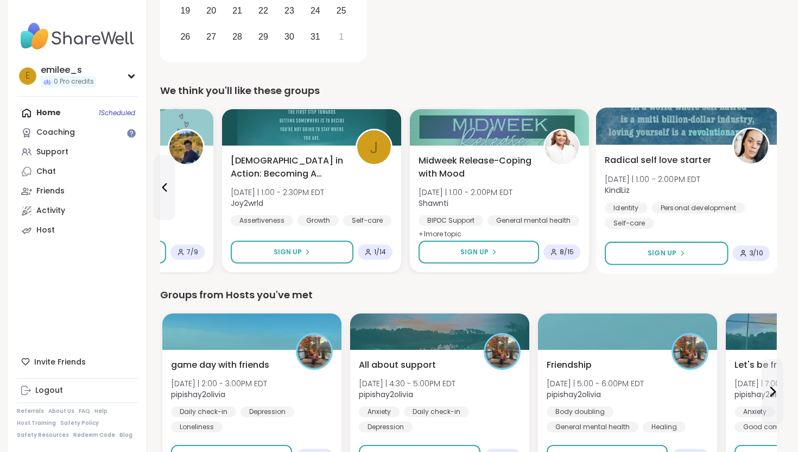
click at [658, 188] on span "KindLiz" at bounding box center [653, 190] width 96 height 11
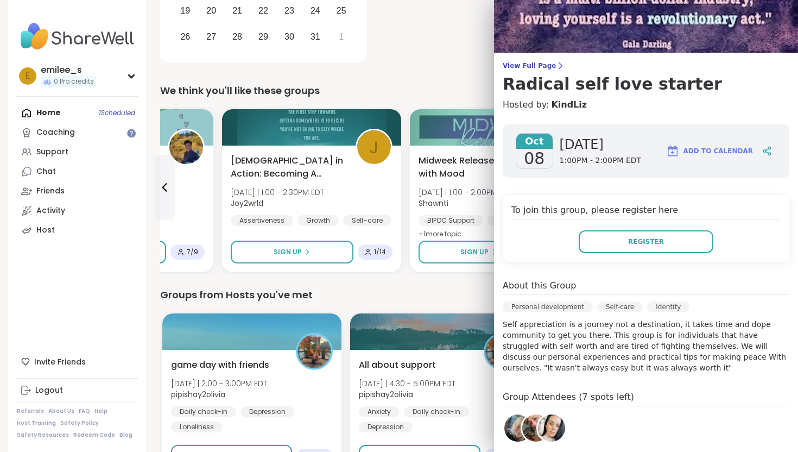
scroll to position [0, 0]
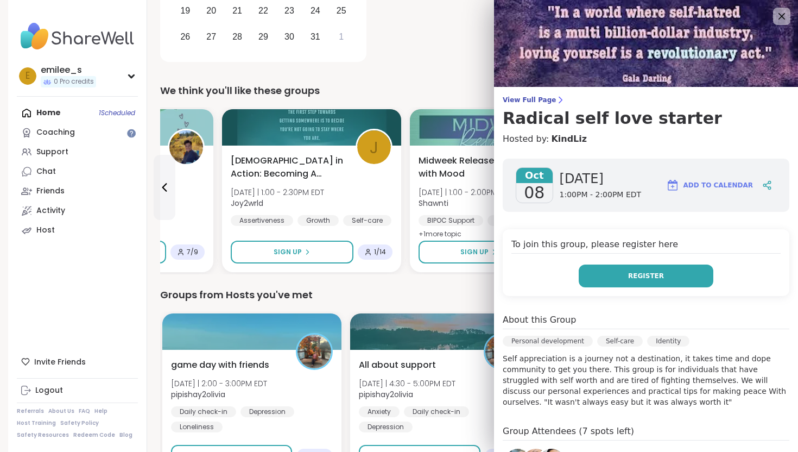
click at [626, 283] on button "Register" at bounding box center [646, 275] width 135 height 23
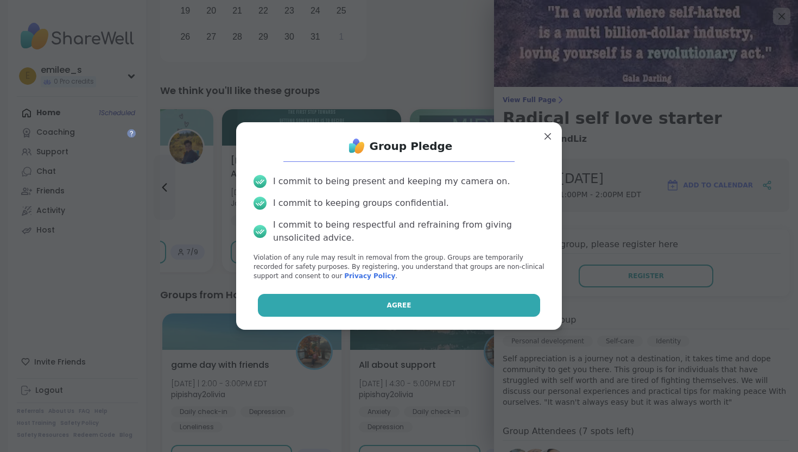
click at [513, 312] on button "Agree" at bounding box center [399, 305] width 283 height 23
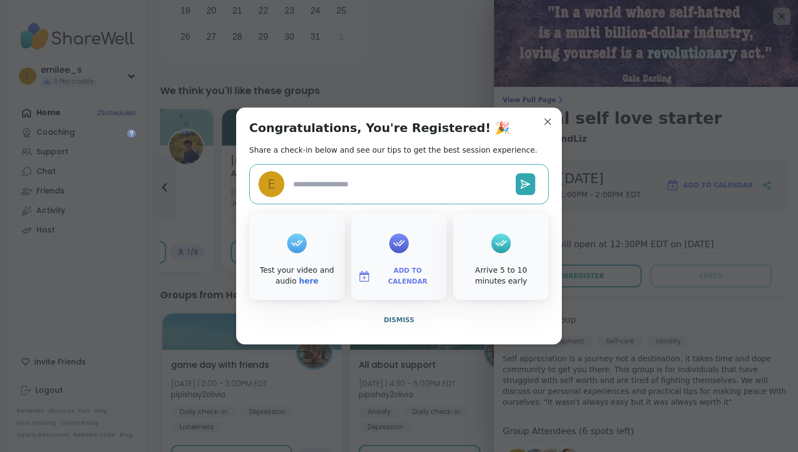
type textarea "*"
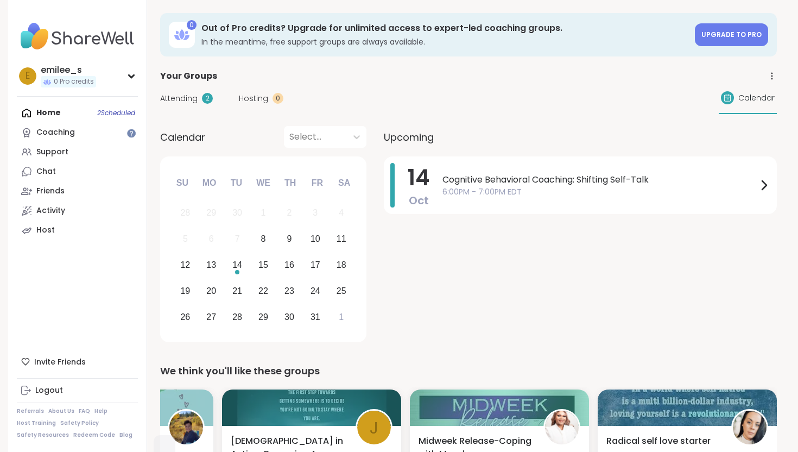
click at [185, 102] on span "Attending" at bounding box center [178, 98] width 37 height 11
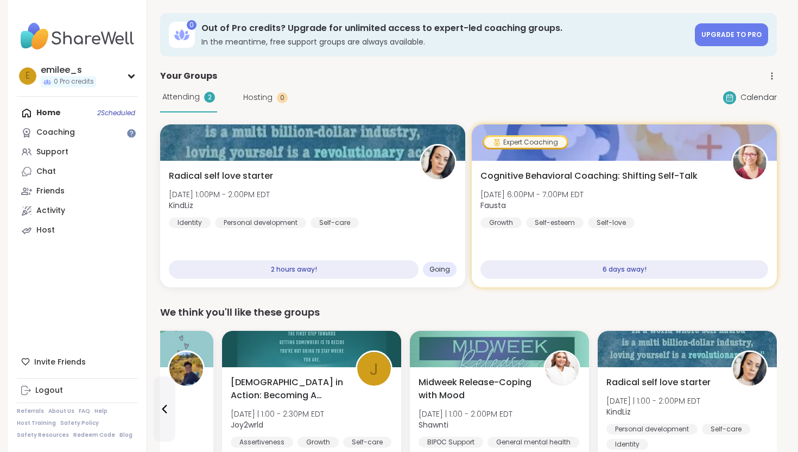
click at [93, 113] on div "Home 2 Scheduled Coaching Support Chat Friends Activity Host" at bounding box center [77, 171] width 121 height 137
click at [43, 117] on div "Home 2 Scheduled Coaching Support Chat Friends Activity Host" at bounding box center [77, 171] width 121 height 137
click at [53, 116] on div "Home 2 Scheduled Coaching Support Chat Friends Activity Host" at bounding box center [77, 171] width 121 height 137
click at [56, 134] on div "Coaching" at bounding box center [55, 132] width 39 height 11
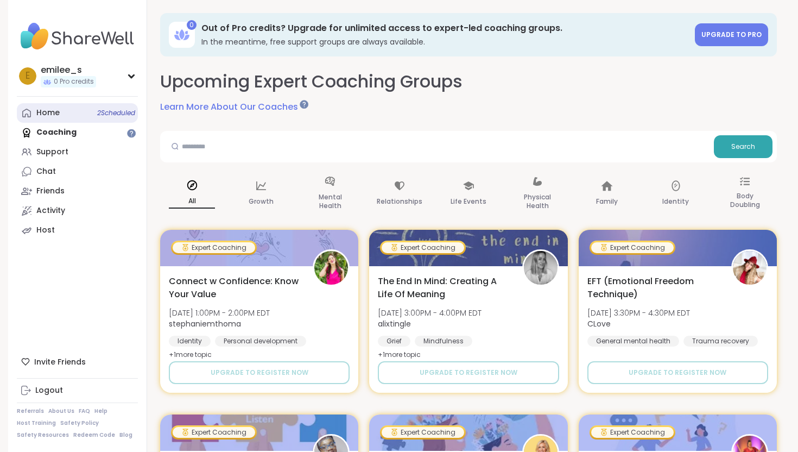
click at [61, 113] on link "Home 2 Scheduled" at bounding box center [77, 113] width 121 height 20
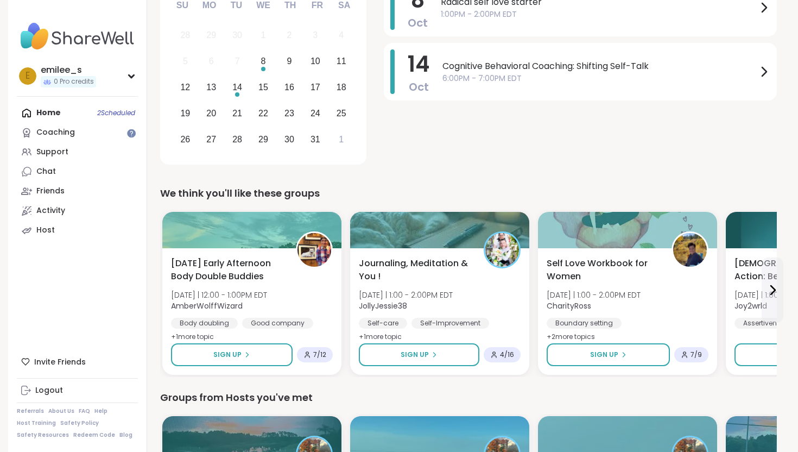
scroll to position [185, 0]
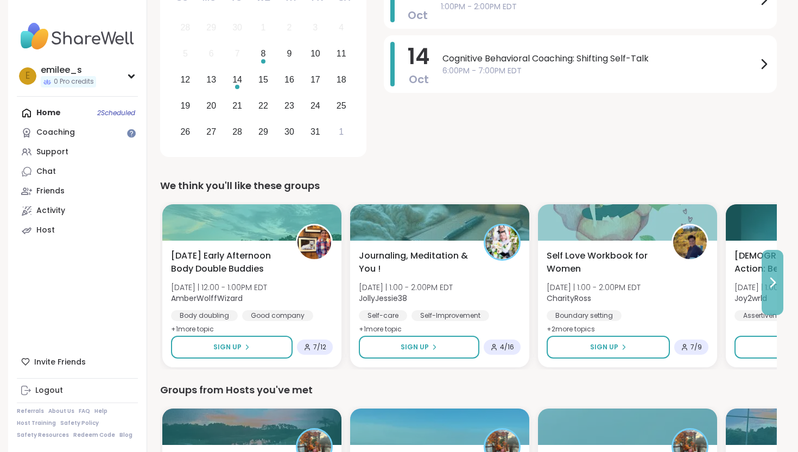
click at [775, 264] on button at bounding box center [773, 282] width 22 height 65
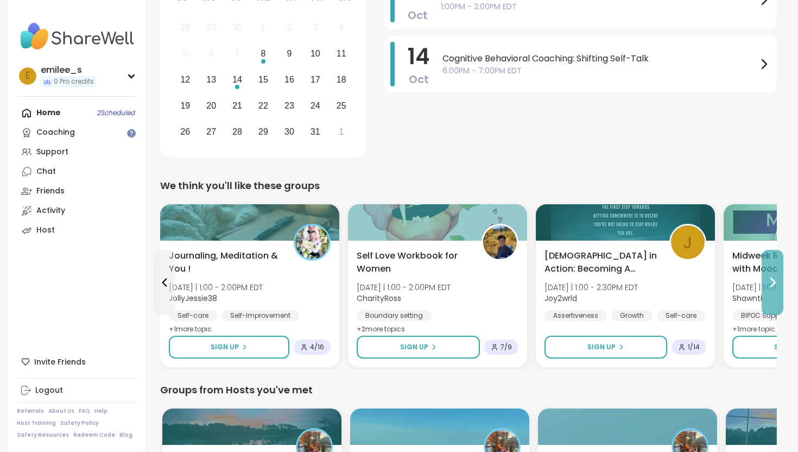
click at [775, 264] on button at bounding box center [773, 282] width 22 height 65
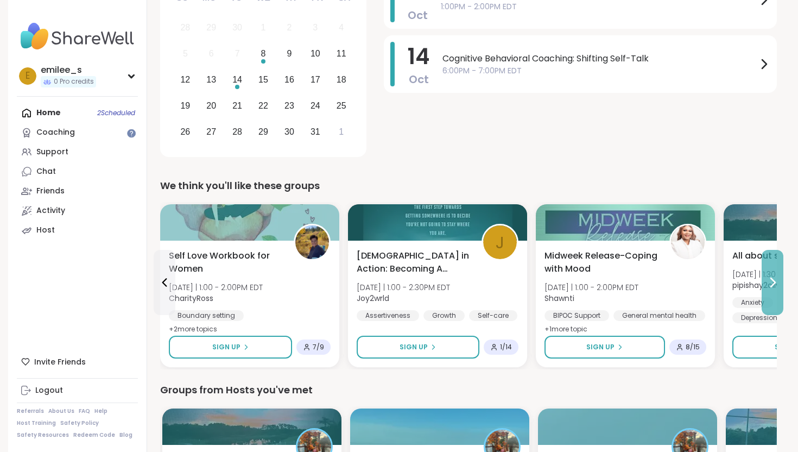
click at [775, 264] on button at bounding box center [773, 282] width 22 height 65
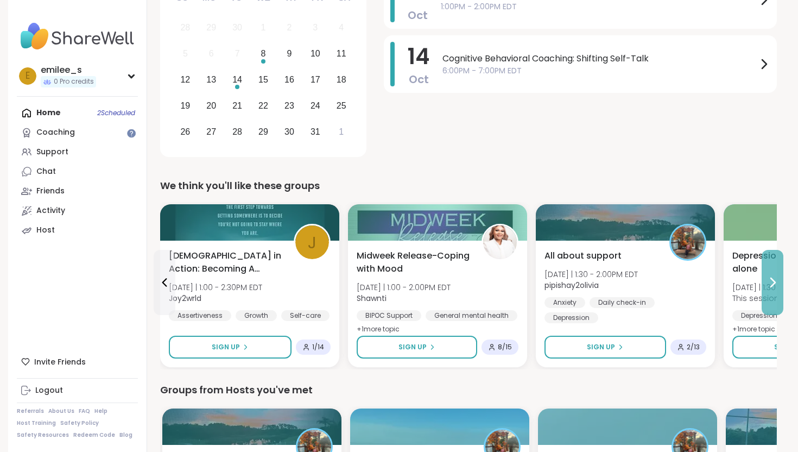
click at [776, 292] on button at bounding box center [773, 282] width 22 height 65
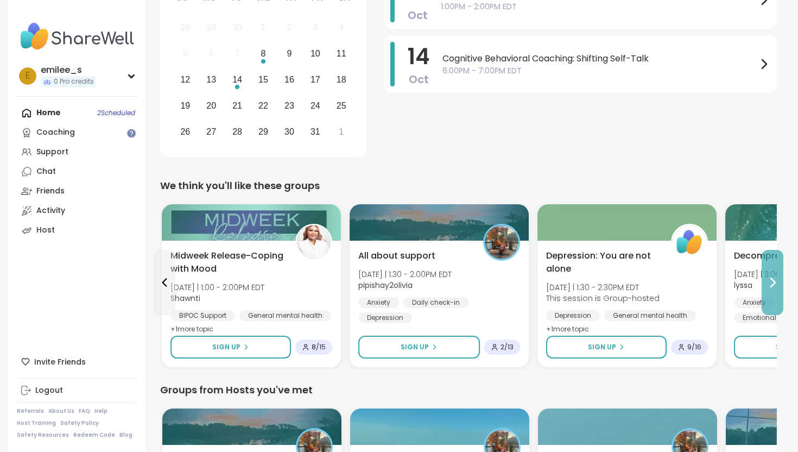
click at [776, 292] on button at bounding box center [773, 282] width 22 height 65
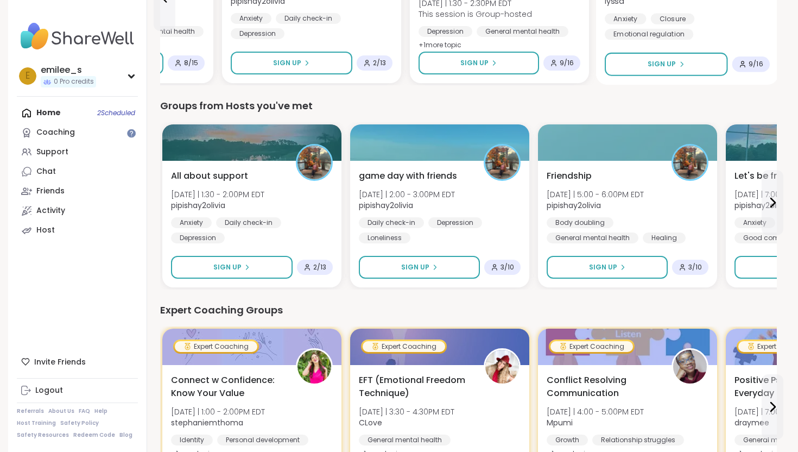
scroll to position [468, 0]
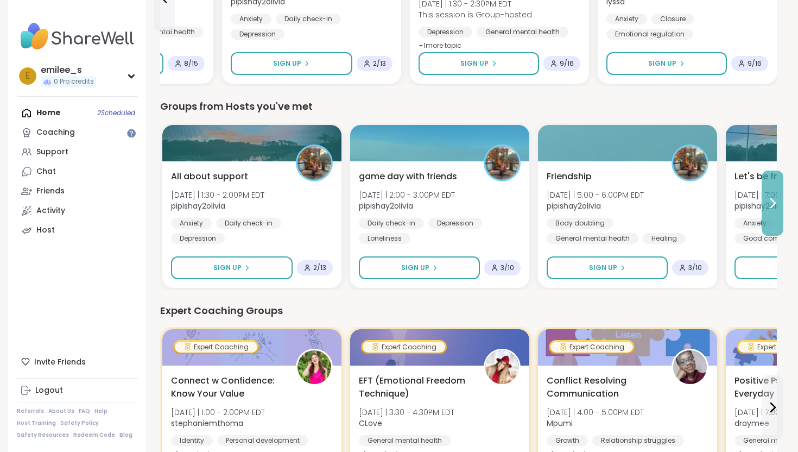
click at [774, 202] on icon at bounding box center [772, 202] width 13 height 13
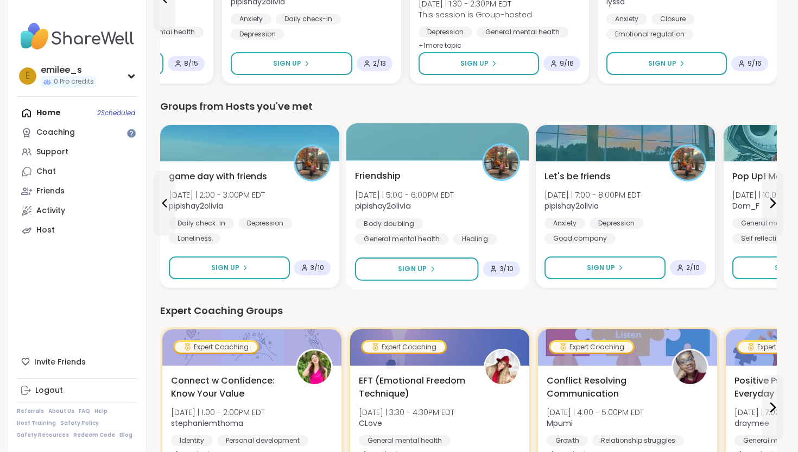
click at [432, 200] on span "pipishay2olivia" at bounding box center [404, 205] width 99 height 11
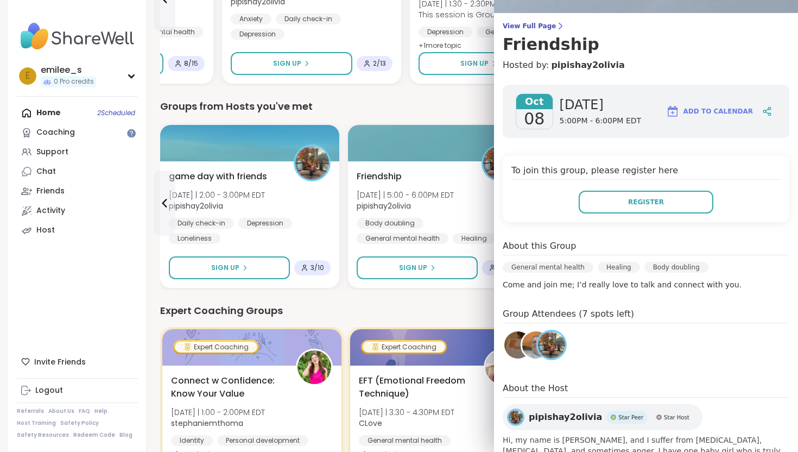
scroll to position [115, 0]
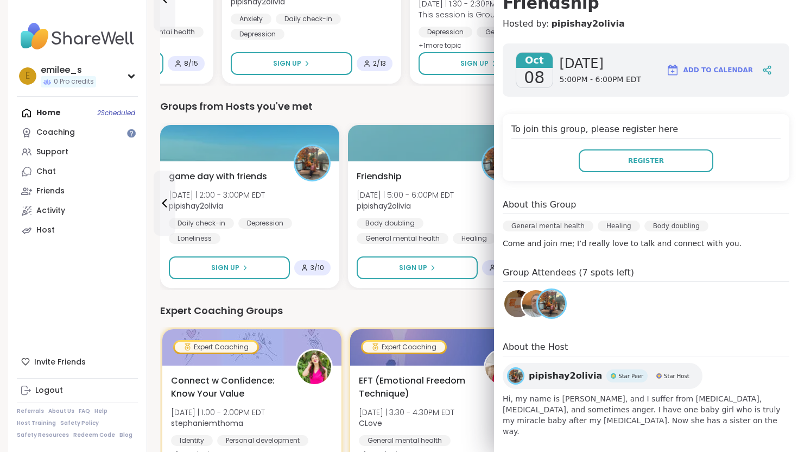
click at [424, 303] on div "Expert Coaching Groups" at bounding box center [468, 310] width 617 height 15
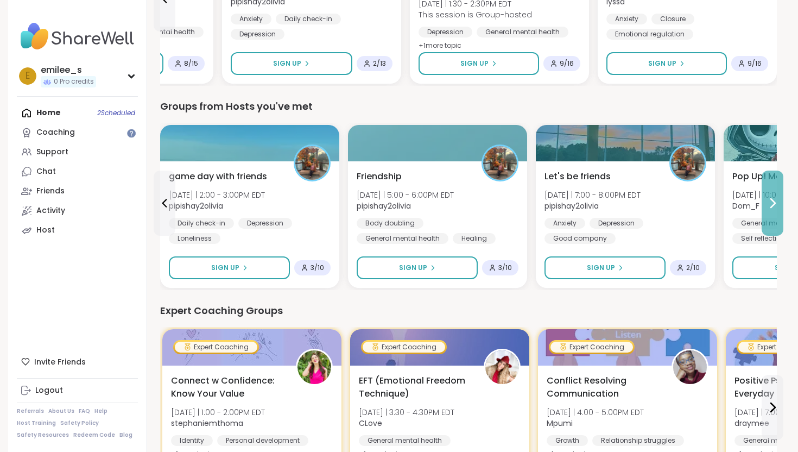
click at [773, 193] on button at bounding box center [773, 202] width 22 height 65
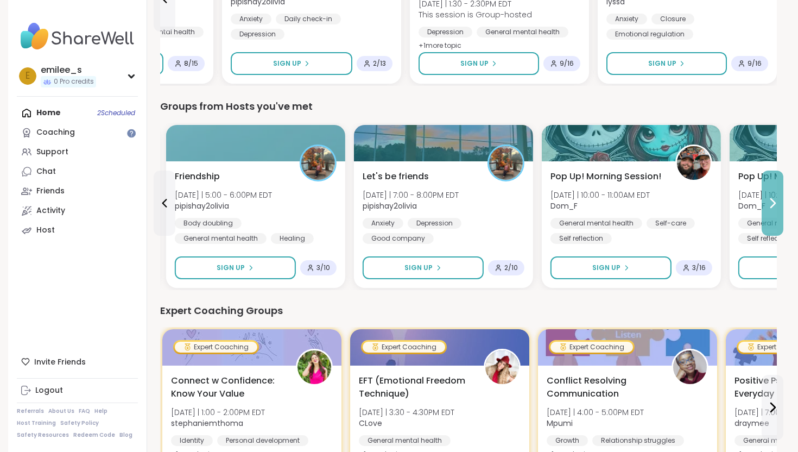
click at [773, 193] on button at bounding box center [773, 202] width 22 height 65
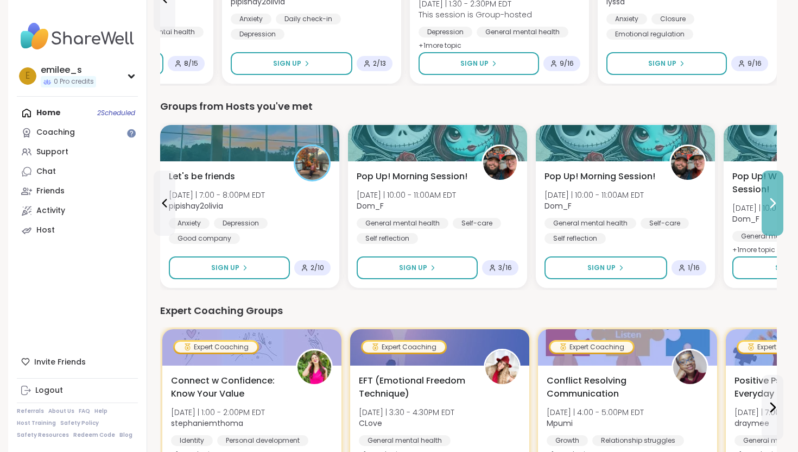
click at [774, 193] on button at bounding box center [773, 202] width 22 height 65
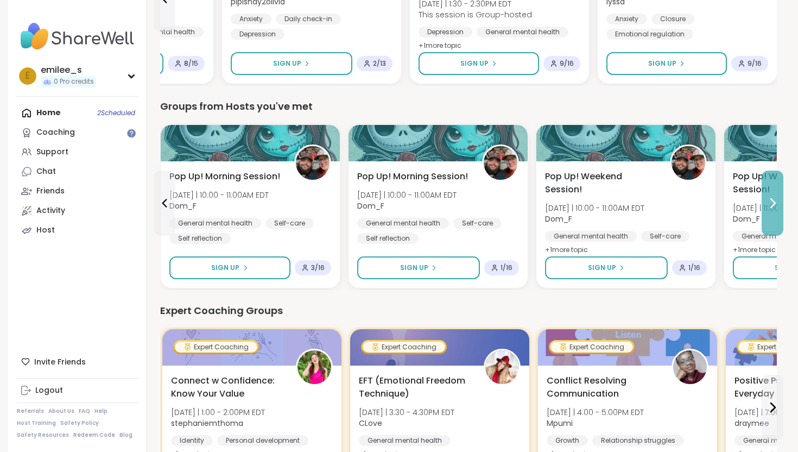
click at [774, 193] on button at bounding box center [773, 202] width 22 height 65
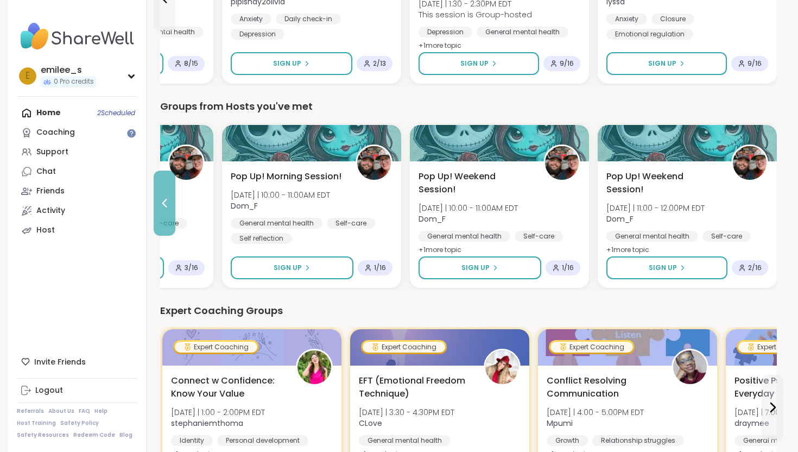
click at [159, 200] on icon at bounding box center [164, 202] width 13 height 13
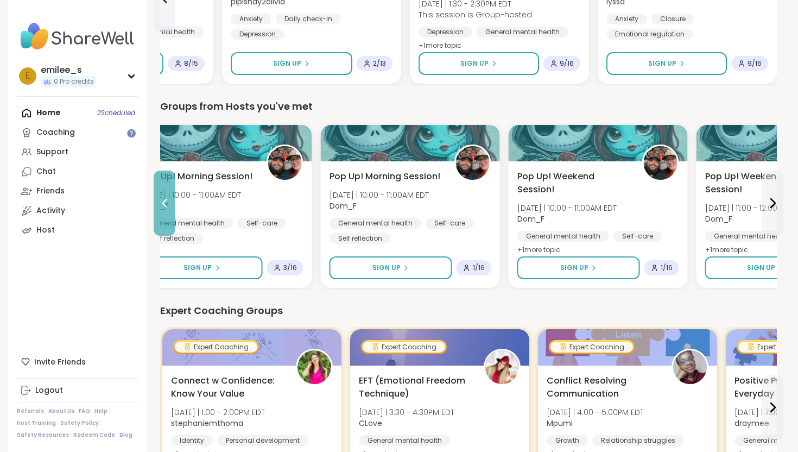
click at [159, 200] on icon at bounding box center [164, 202] width 13 height 13
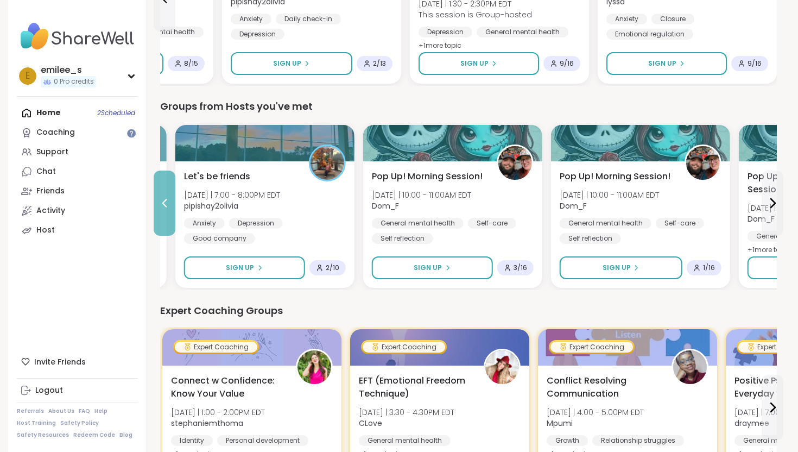
click at [159, 200] on icon at bounding box center [164, 202] width 13 height 13
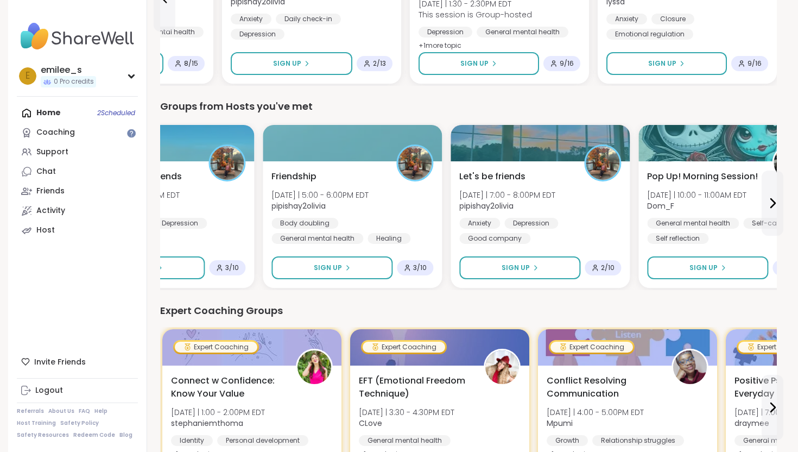
click at [159, 200] on div "0 Out of Pro credits? Upgrade for unlimited access to expert-led coaching group…" at bounding box center [468, 439] width 643 height 1815
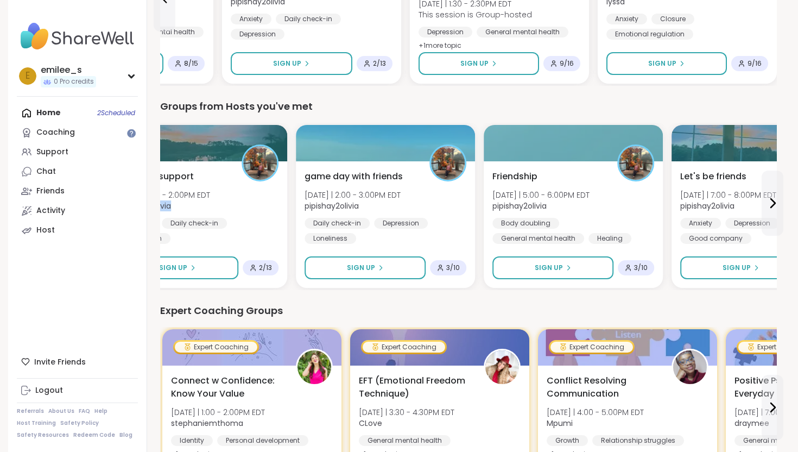
click at [159, 200] on div "0 Out of Pro credits? Upgrade for unlimited access to expert-led coaching group…" at bounding box center [468, 439] width 643 height 1815
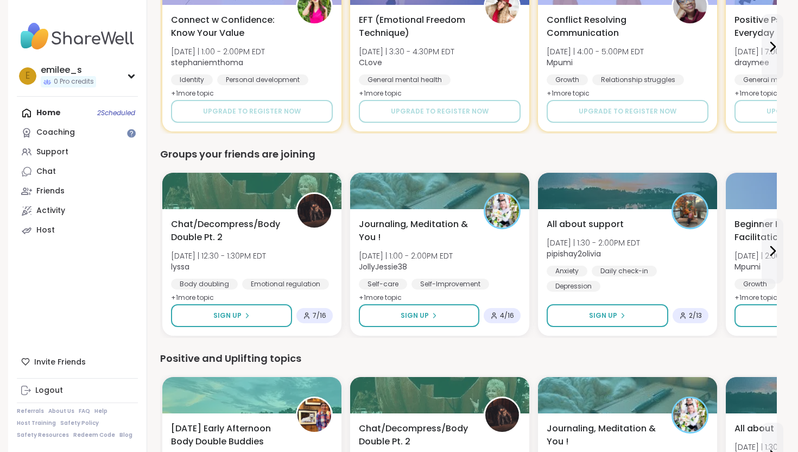
scroll to position [833, 0]
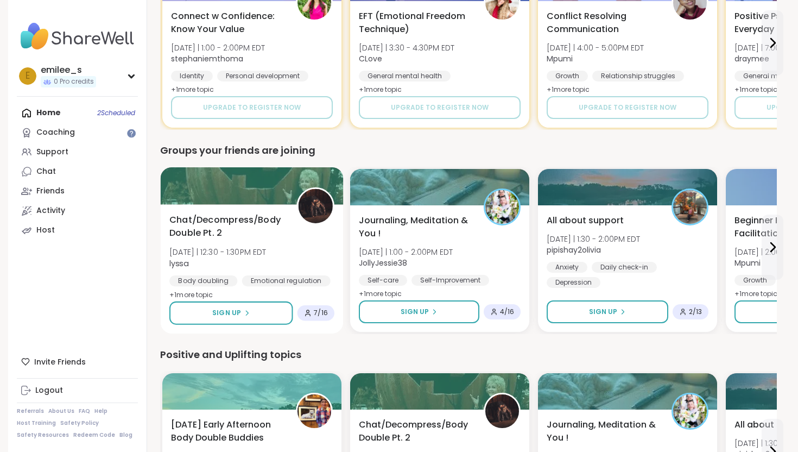
click at [219, 288] on div "Chat/Decompress/Body Double Pt. 2 Wed 10/8 | 12:30 - 1:30PM EDT lyssa Body doub…" at bounding box center [252, 268] width 183 height 129
click at [457, 347] on div "Positive and Uplifting topics" at bounding box center [468, 354] width 617 height 15
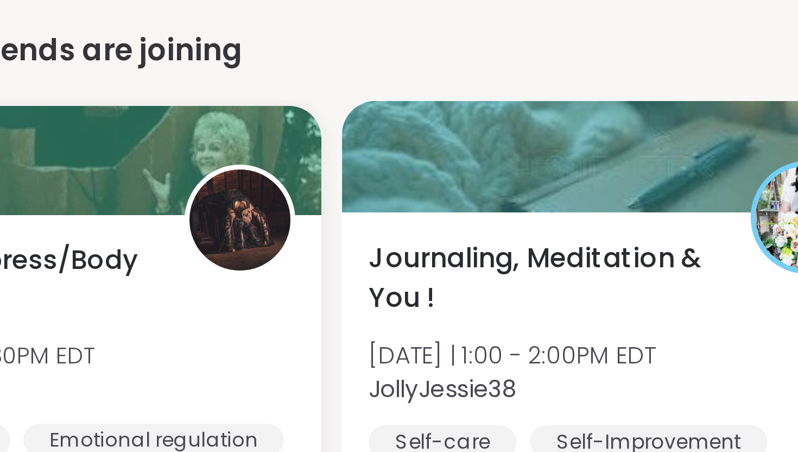
click at [350, 181] on div at bounding box center [439, 185] width 183 height 37
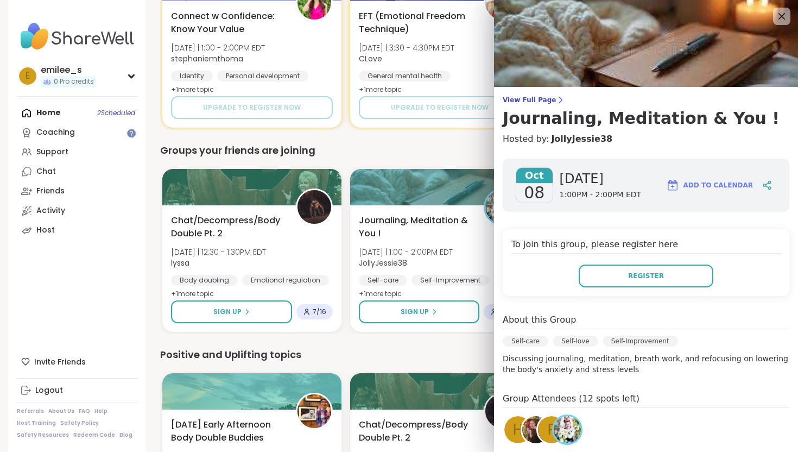
click at [388, 365] on div "Positive and Uplifting topics Wednesday Early Afternoon Body Double Buddies Wed…" at bounding box center [468, 442] width 617 height 191
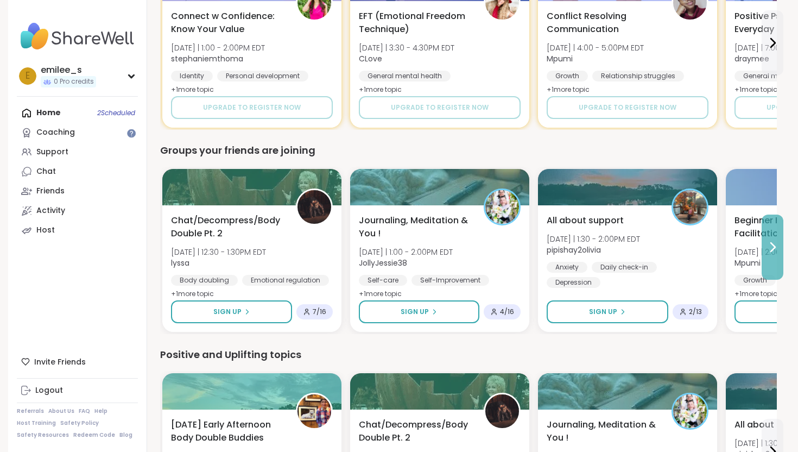
click at [778, 244] on icon at bounding box center [772, 246] width 13 height 13
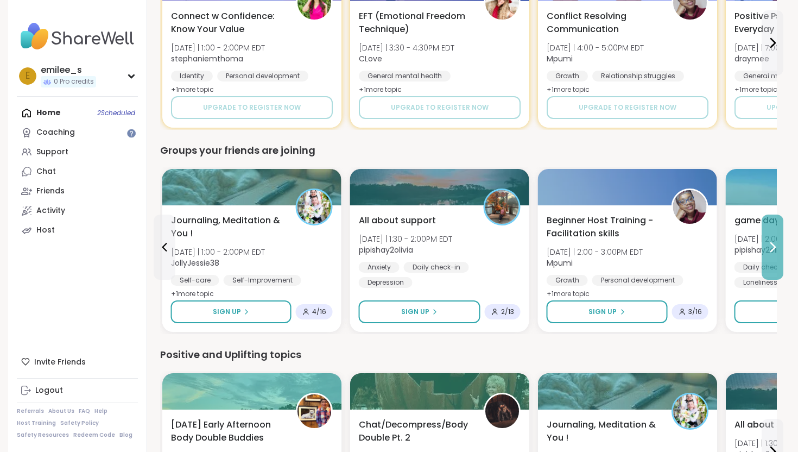
click at [778, 244] on icon at bounding box center [772, 246] width 13 height 13
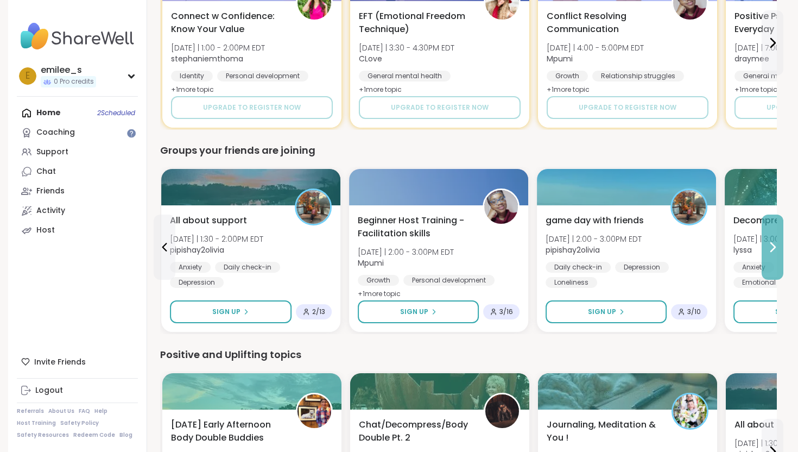
click at [778, 245] on icon at bounding box center [772, 246] width 13 height 13
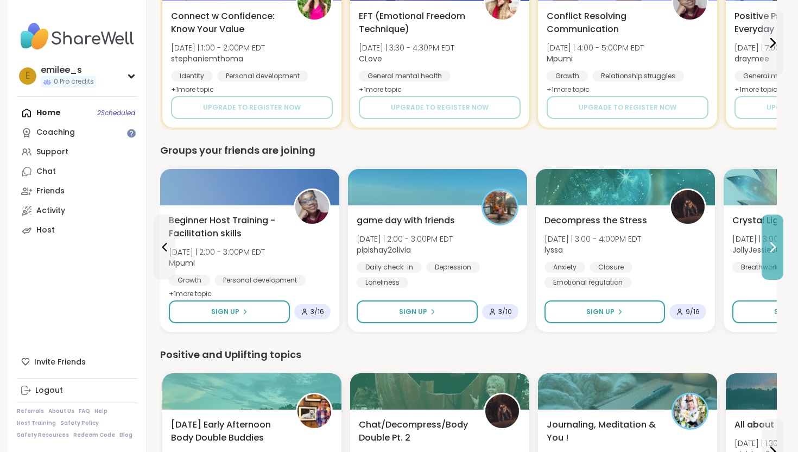
click at [779, 245] on button at bounding box center [773, 246] width 22 height 65
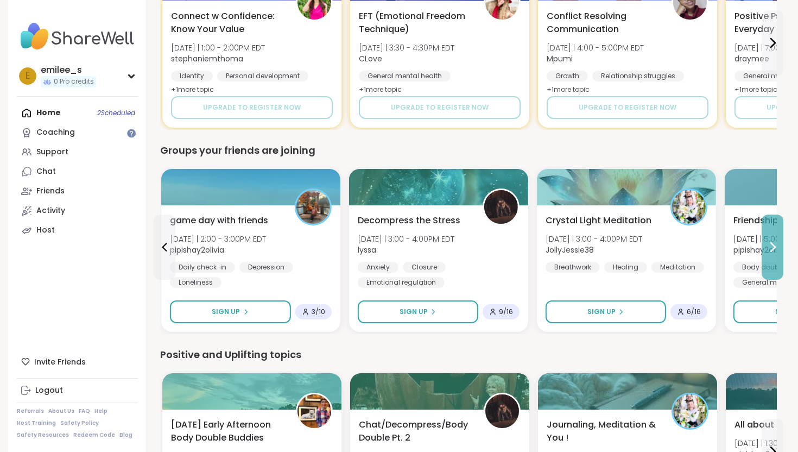
click at [779, 245] on button at bounding box center [773, 246] width 22 height 65
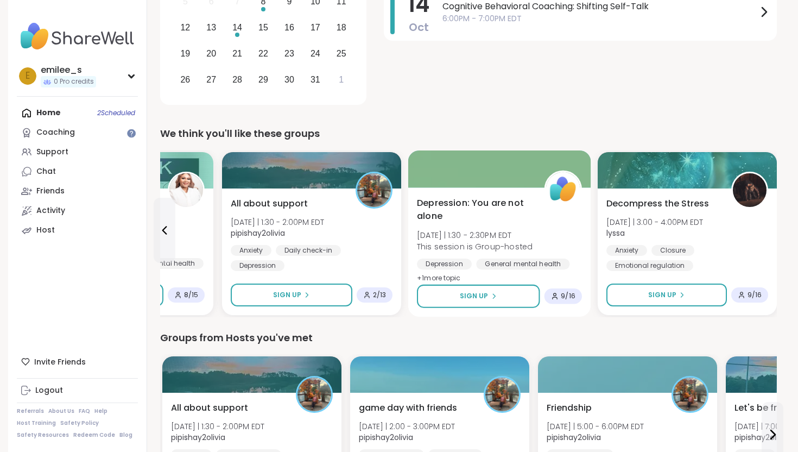
scroll to position [248, 0]
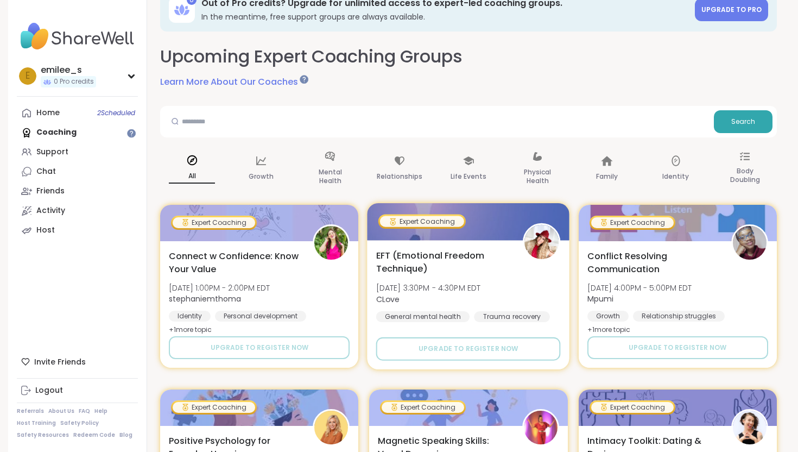
scroll to position [24, 0]
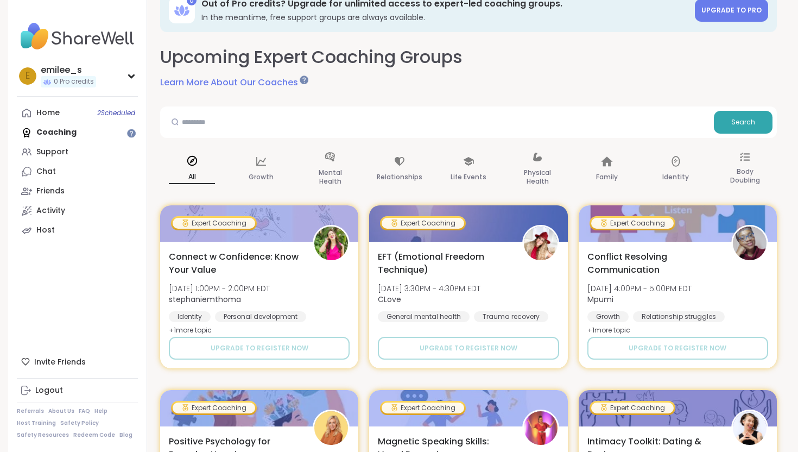
click at [97, 140] on div "Home 2 Scheduled Coaching Support Chat Friends Activity Host" at bounding box center [77, 171] width 121 height 137
click at [98, 135] on div "Home 2 Scheduled Coaching Support Chat Friends Activity Host" at bounding box center [77, 171] width 121 height 137
click at [97, 112] on span "2 Scheduled" at bounding box center [116, 113] width 38 height 9
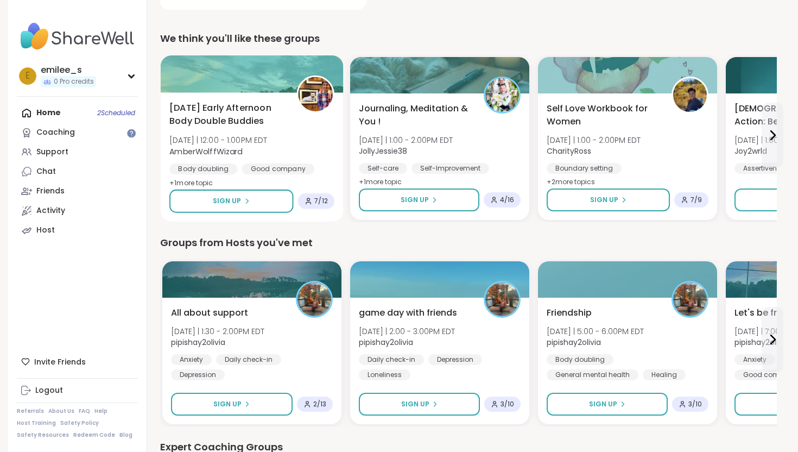
scroll to position [335, 0]
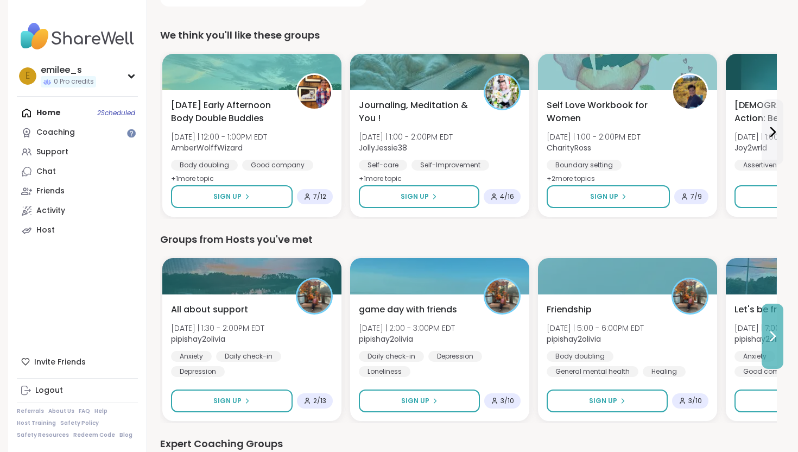
click at [775, 324] on button at bounding box center [773, 335] width 22 height 65
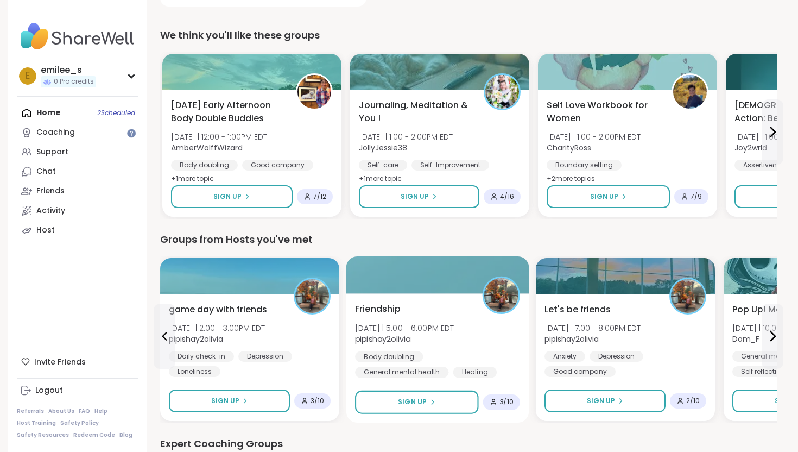
click at [398, 321] on div "Friendship [DATE] | 5:00 - 6:00PM EDT pipishay2olivia Body doubling General men…" at bounding box center [437, 339] width 165 height 75
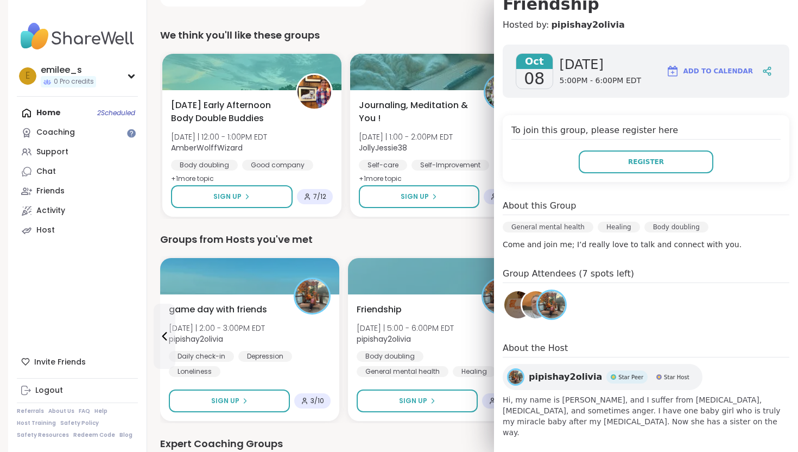
scroll to position [115, 0]
click at [441, 243] on div "Groups from Hosts you've met" at bounding box center [468, 239] width 617 height 15
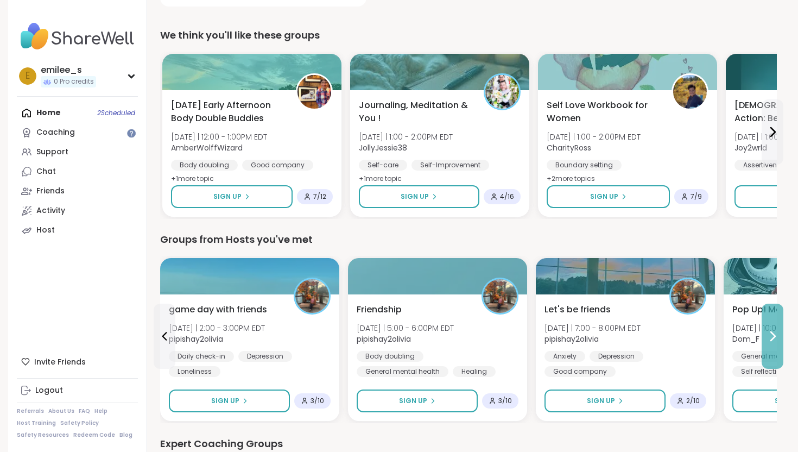
click at [768, 339] on icon at bounding box center [772, 335] width 13 height 13
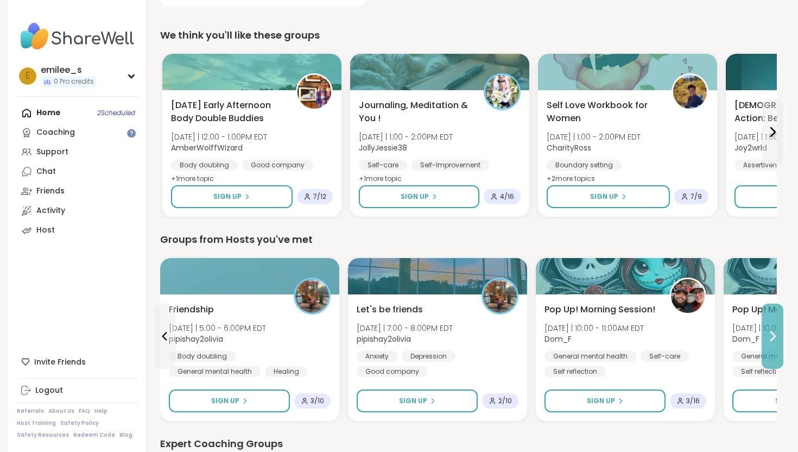
click at [768, 339] on icon at bounding box center [772, 335] width 13 height 13
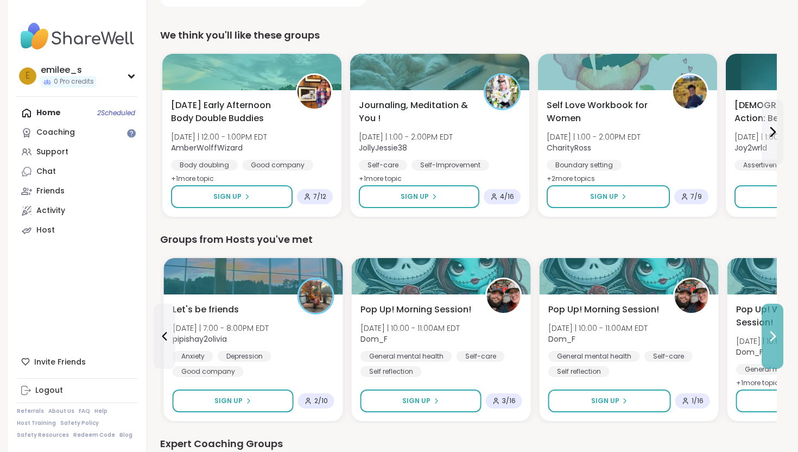
click at [768, 339] on icon at bounding box center [772, 335] width 13 height 13
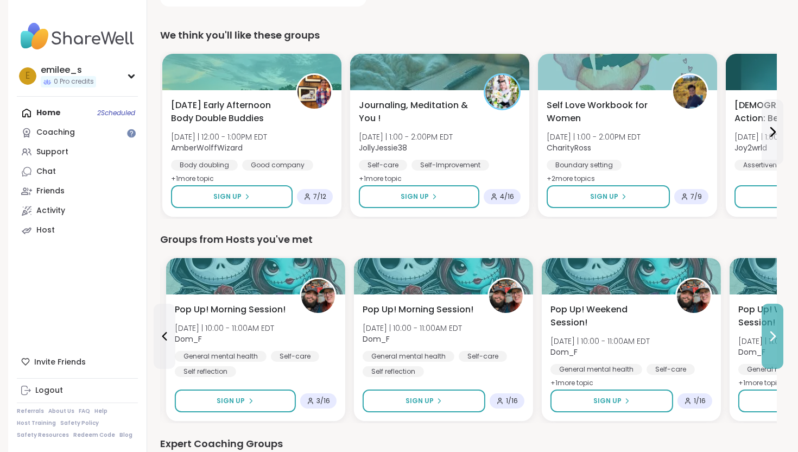
click at [768, 339] on icon at bounding box center [772, 335] width 13 height 13
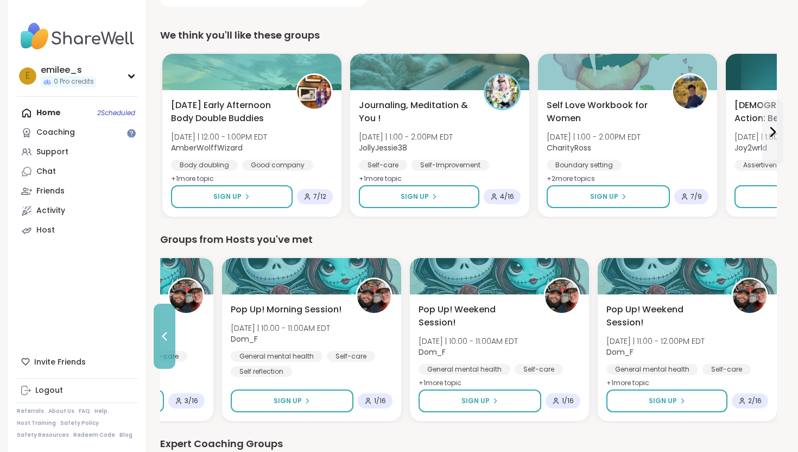
click at [158, 338] on icon at bounding box center [164, 335] width 13 height 13
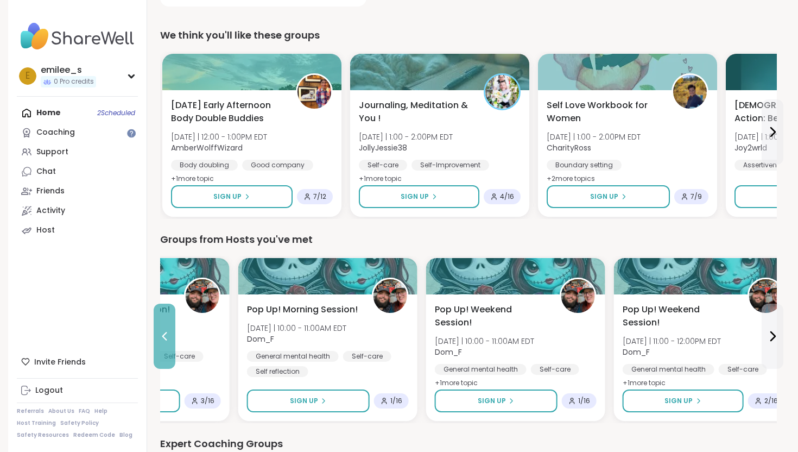
click at [158, 338] on icon at bounding box center [164, 335] width 13 height 13
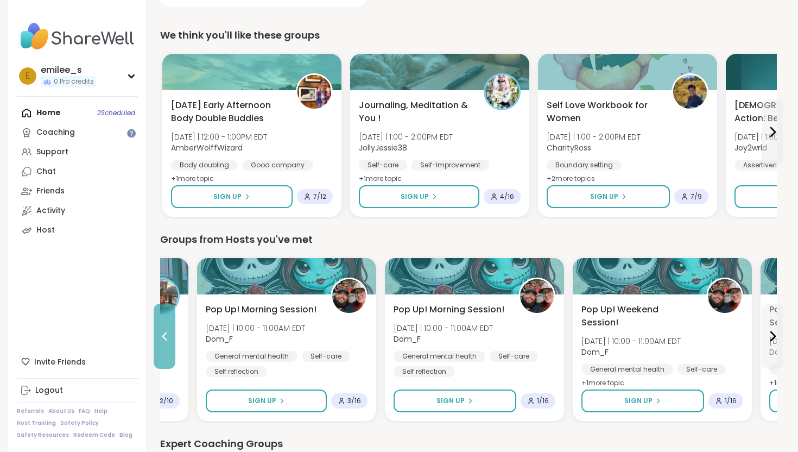
click at [158, 338] on icon at bounding box center [164, 335] width 13 height 13
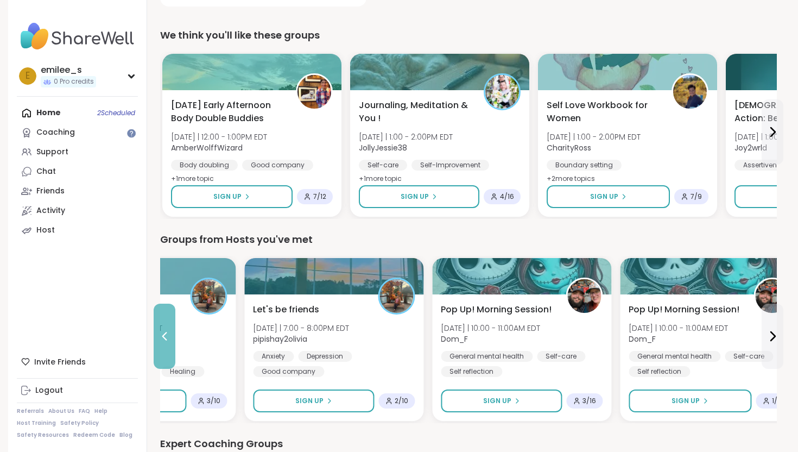
click at [158, 338] on icon at bounding box center [164, 335] width 13 height 13
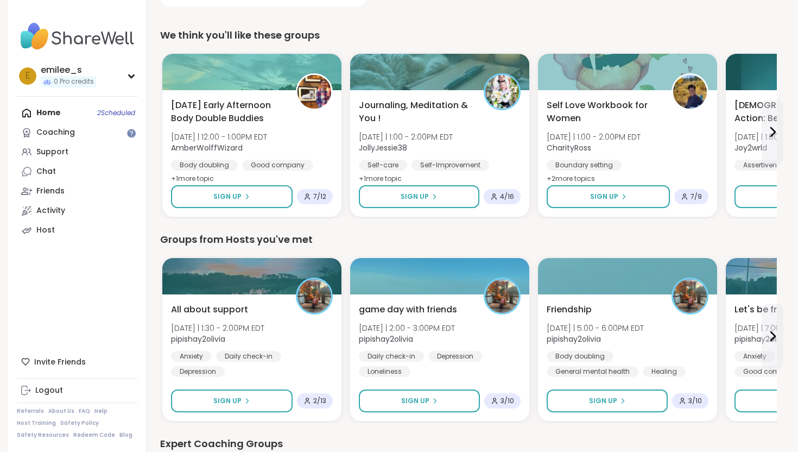
click at [404, 242] on div "Groups from Hosts you've met" at bounding box center [468, 239] width 617 height 15
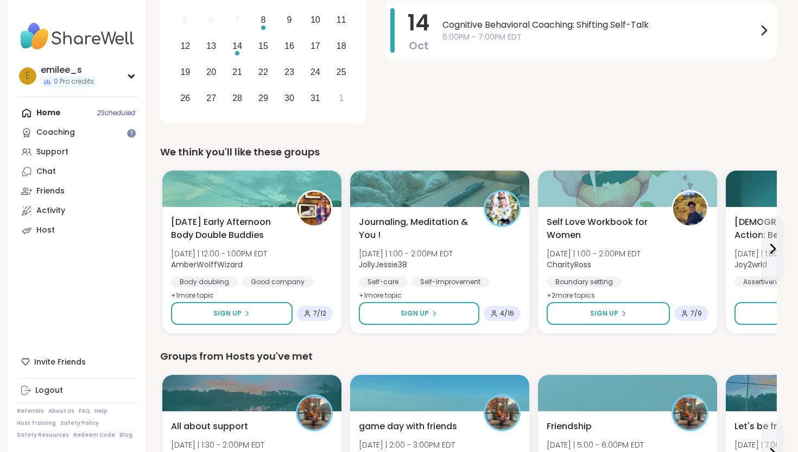
scroll to position [218, 0]
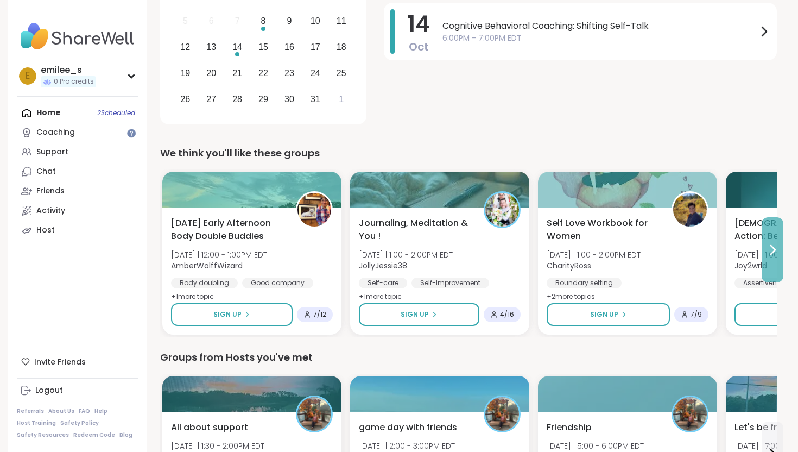
click at [775, 253] on icon at bounding box center [772, 249] width 13 height 13
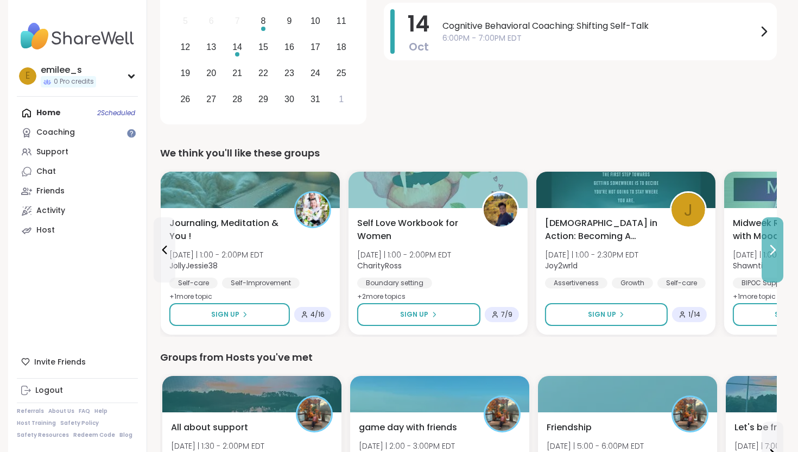
click at [775, 253] on icon at bounding box center [772, 249] width 13 height 13
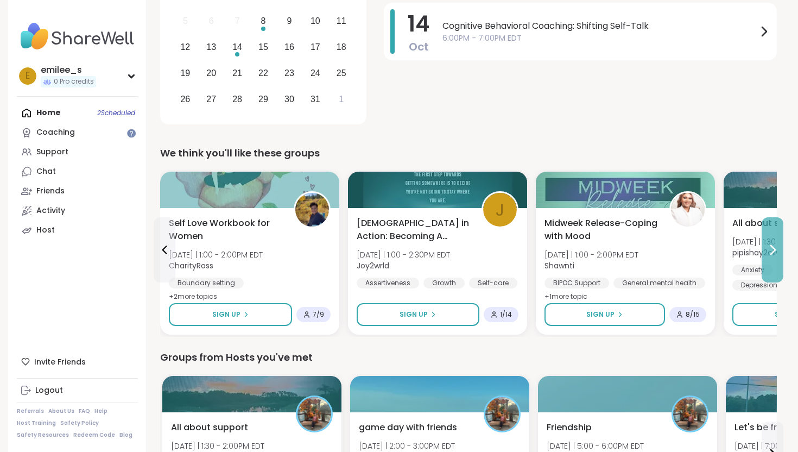
click at [775, 253] on icon at bounding box center [772, 249] width 13 height 13
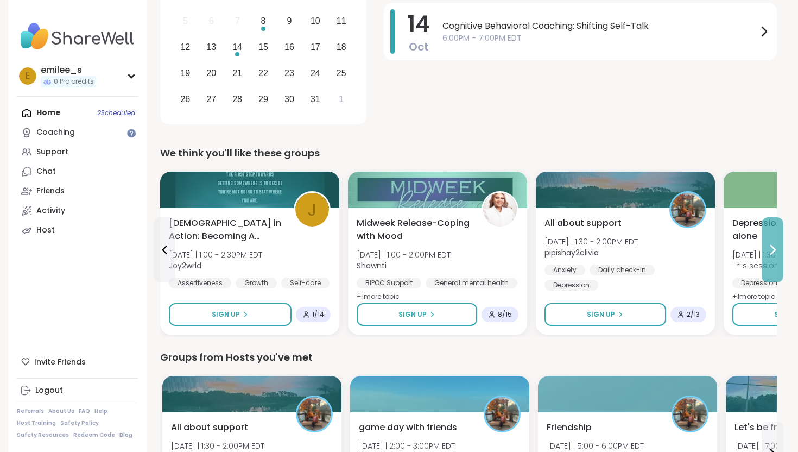
click at [775, 253] on icon at bounding box center [772, 249] width 13 height 13
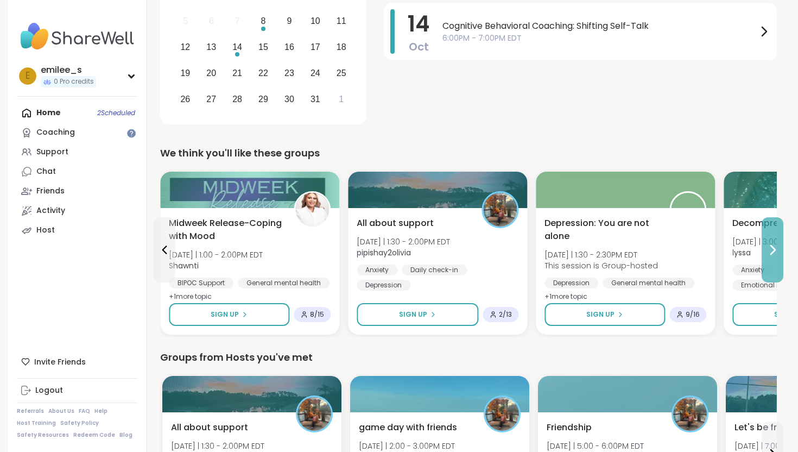
click at [775, 253] on icon at bounding box center [772, 249] width 13 height 13
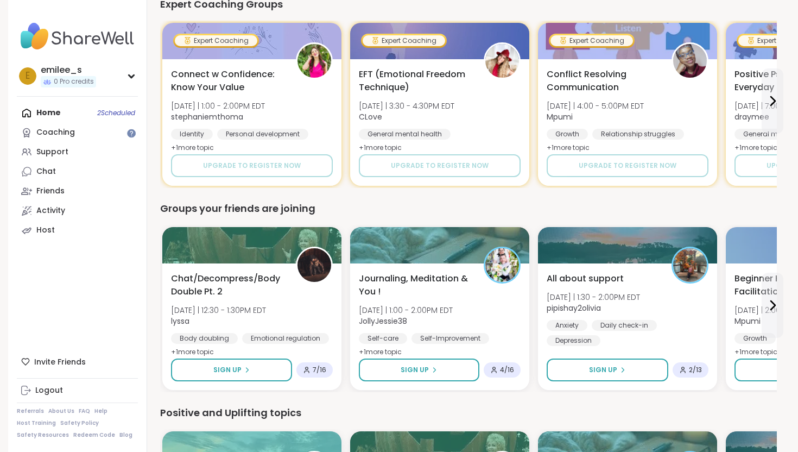
scroll to position [776, 0]
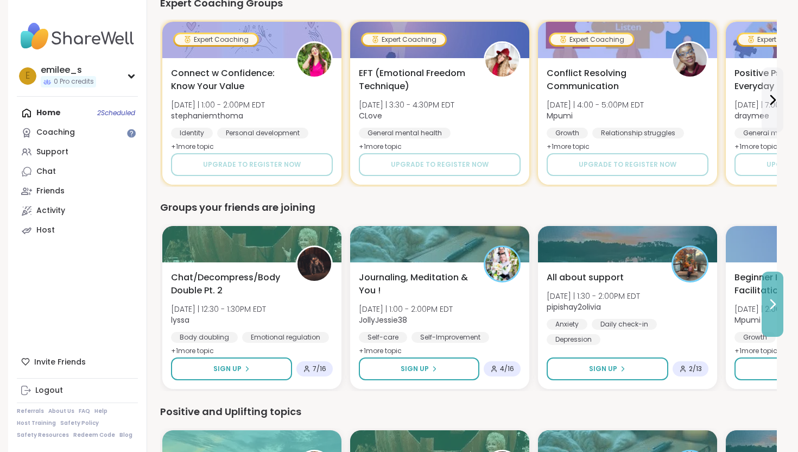
click at [772, 311] on button at bounding box center [773, 303] width 22 height 65
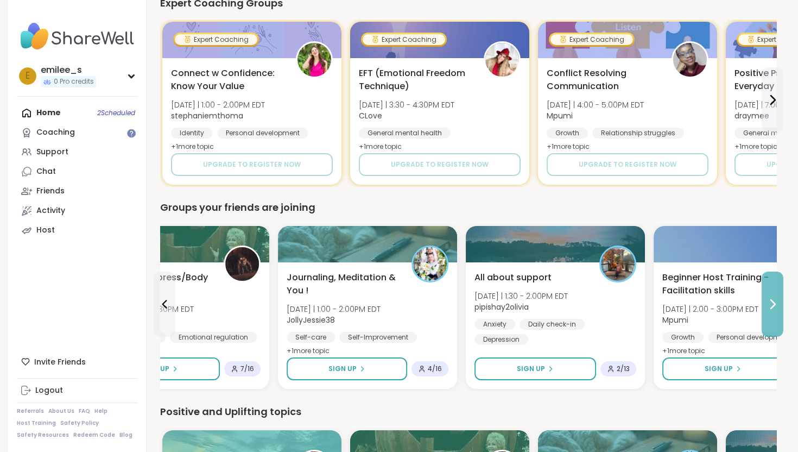
click at [772, 311] on button at bounding box center [773, 303] width 22 height 65
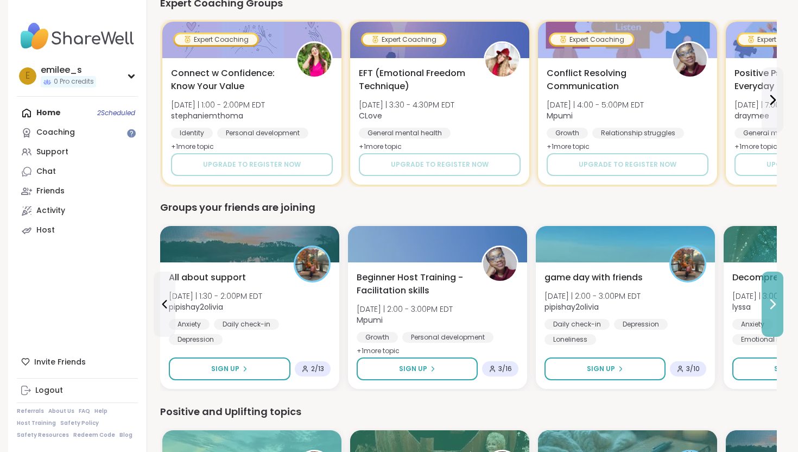
click at [776, 309] on icon at bounding box center [772, 303] width 13 height 13
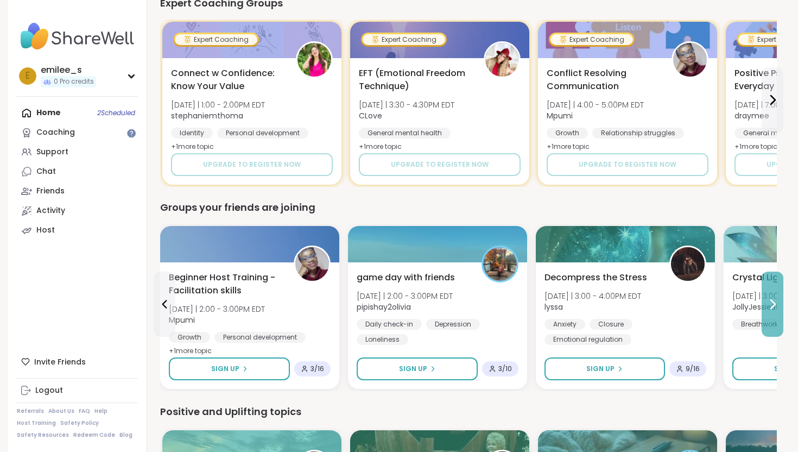
click at [776, 309] on icon at bounding box center [772, 303] width 13 height 13
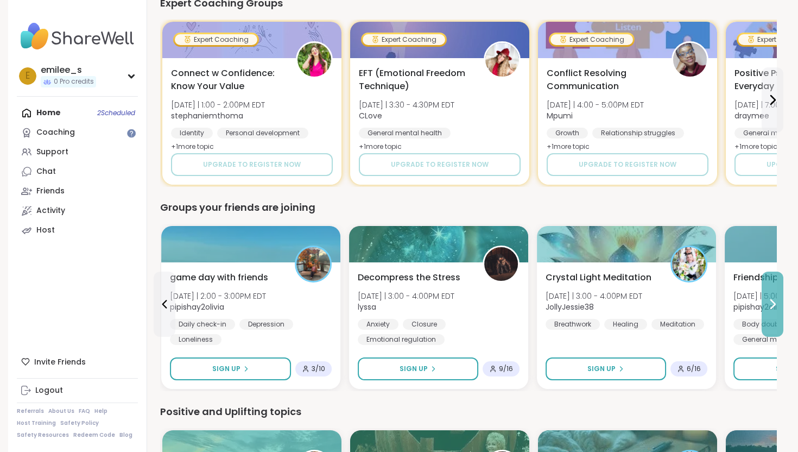
click at [776, 309] on icon at bounding box center [772, 303] width 13 height 13
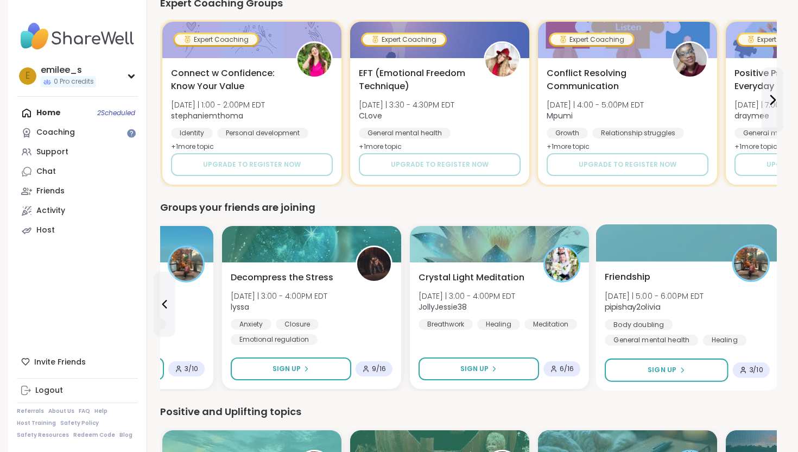
click at [650, 305] on b "pipishay2olivia" at bounding box center [632, 306] width 55 height 11
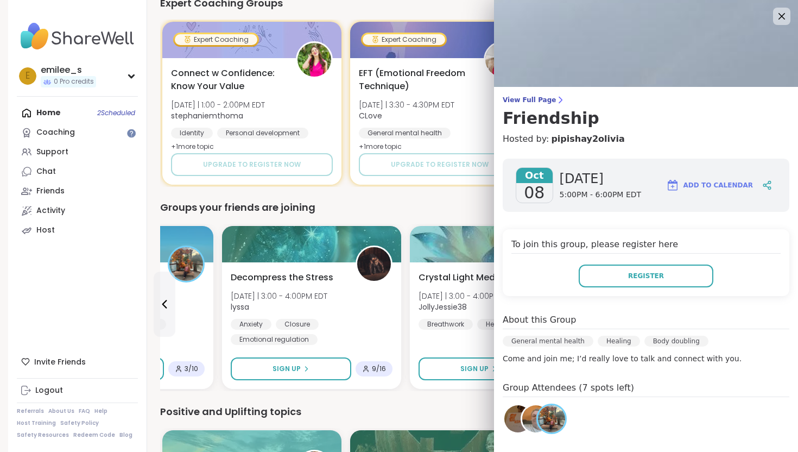
click at [453, 412] on div "Positive and Uplifting topics" at bounding box center [468, 411] width 617 height 15
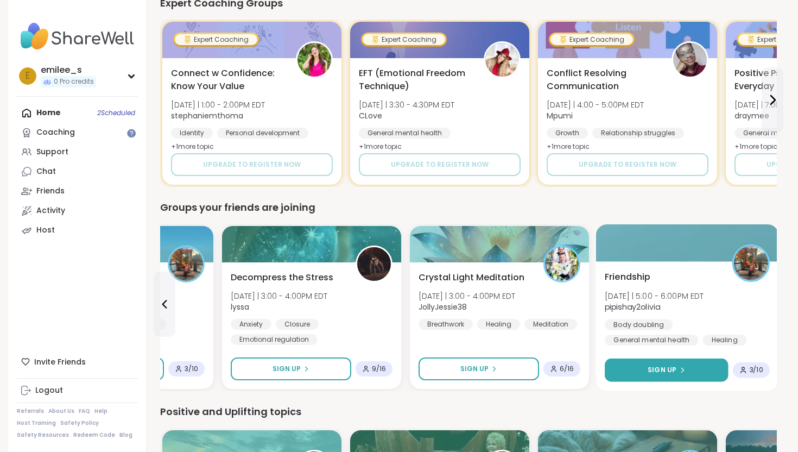
click at [638, 366] on button "Sign Up" at bounding box center [666, 369] width 123 height 23
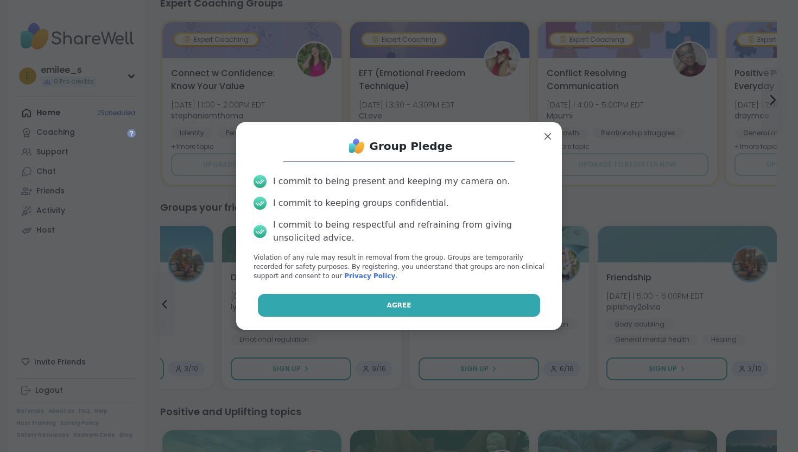
click at [477, 302] on button "Agree" at bounding box center [399, 305] width 283 height 23
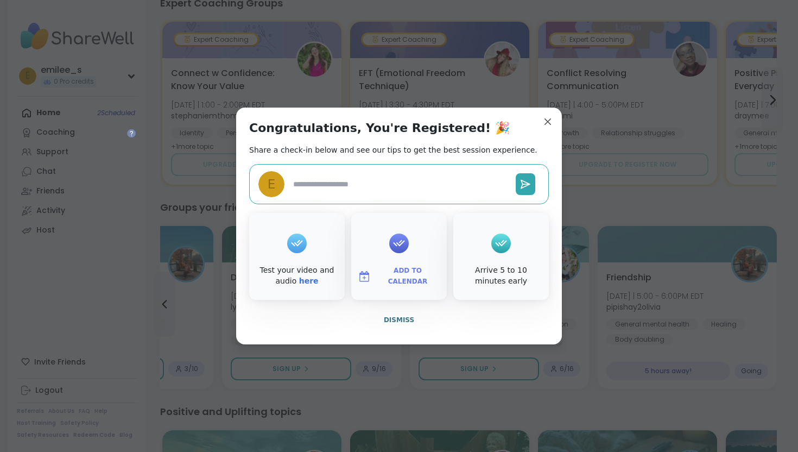
type textarea "*"
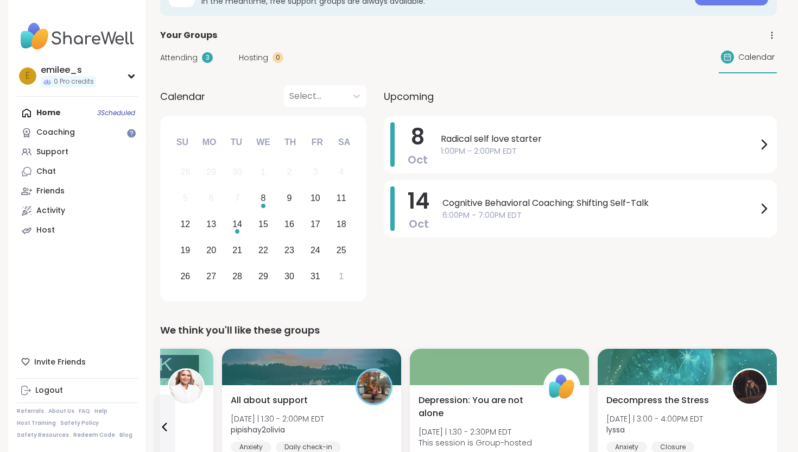
scroll to position [0, 0]
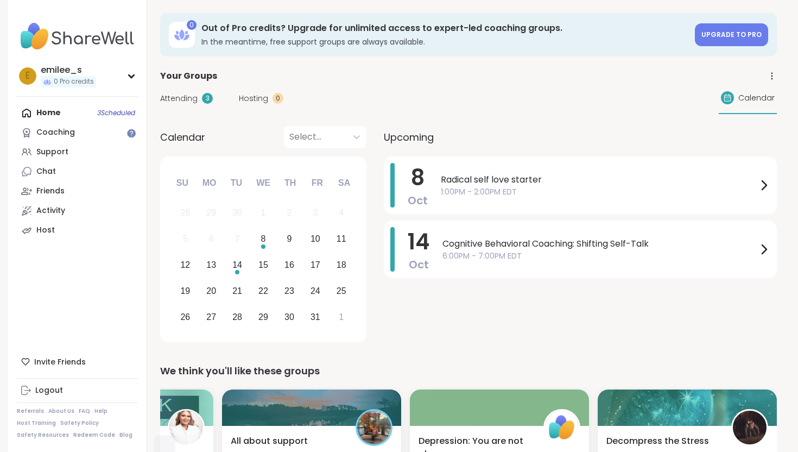
click at [173, 98] on span "Attending" at bounding box center [178, 98] width 37 height 11
